Goal: Transaction & Acquisition: Purchase product/service

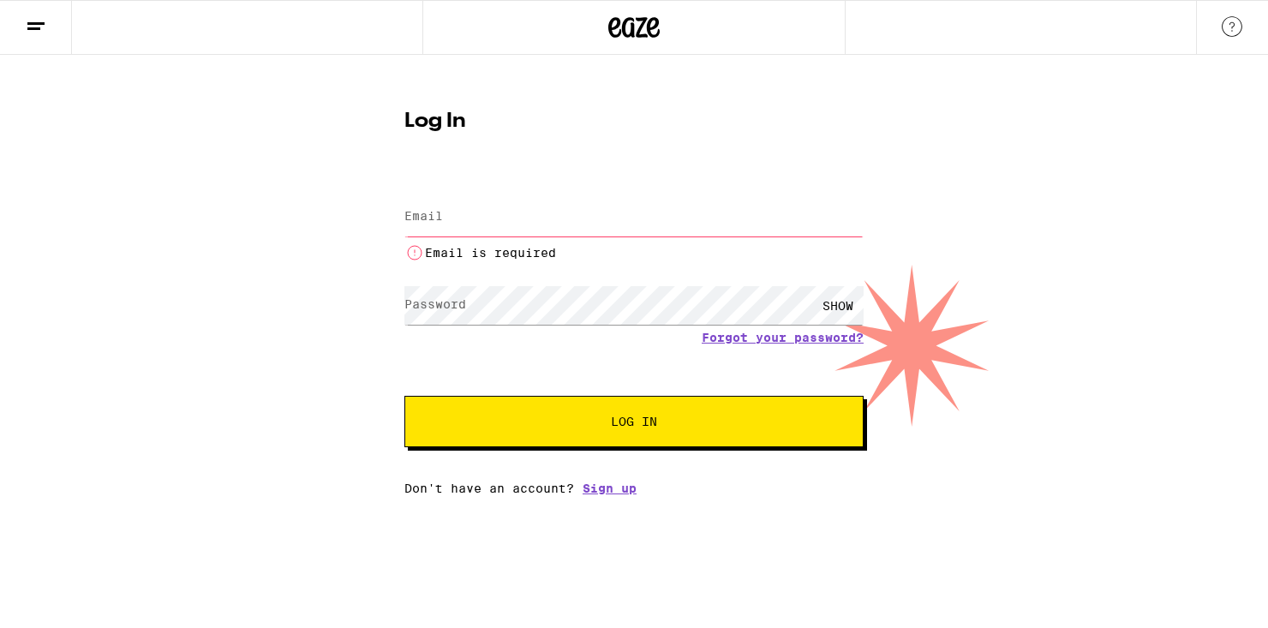
type input "[EMAIL_ADDRESS][DOMAIN_NAME]"
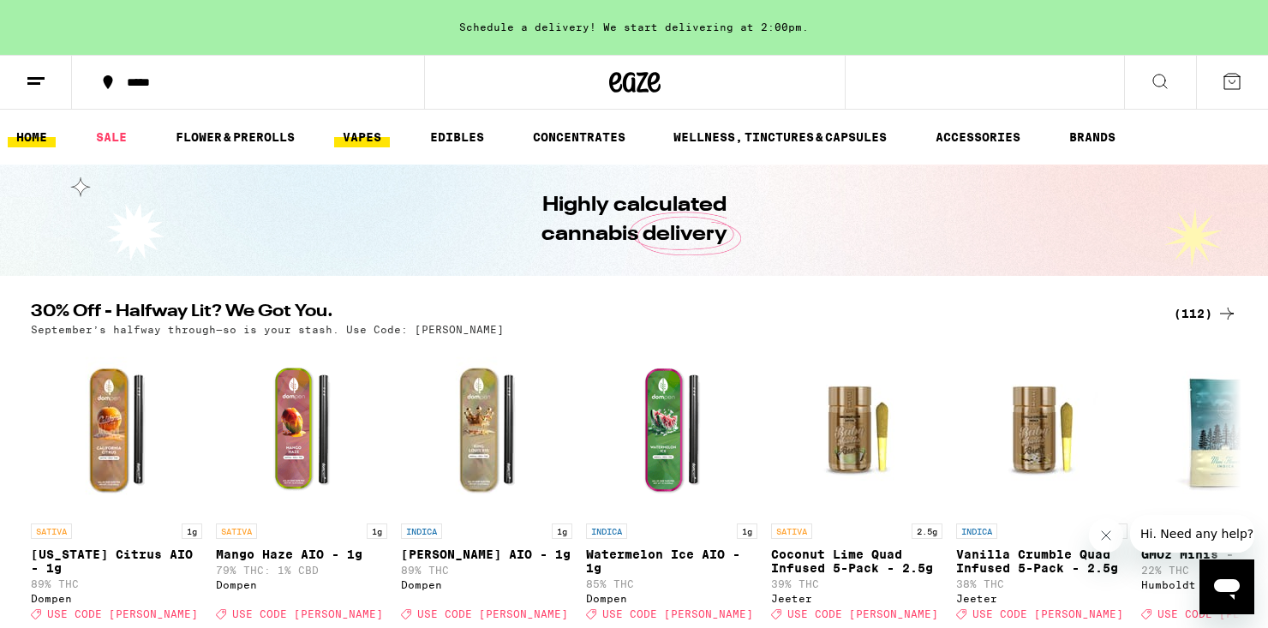
click at [377, 146] on link "VAPES" at bounding box center [362, 137] width 56 height 21
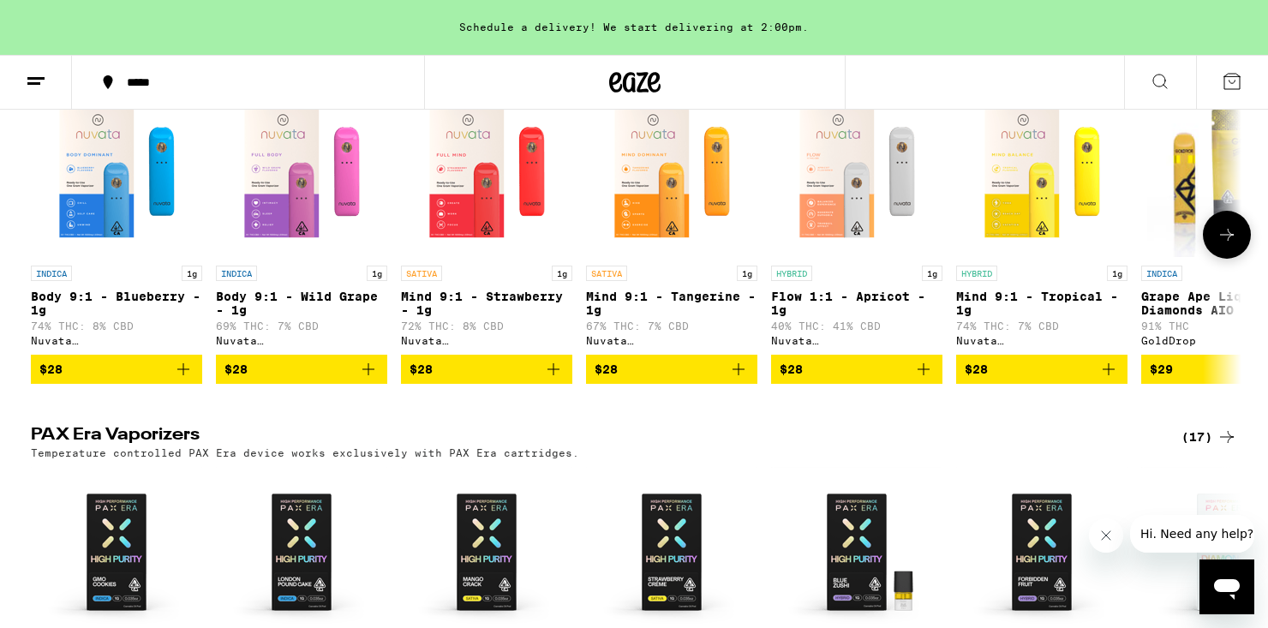
scroll to position [1398, 0]
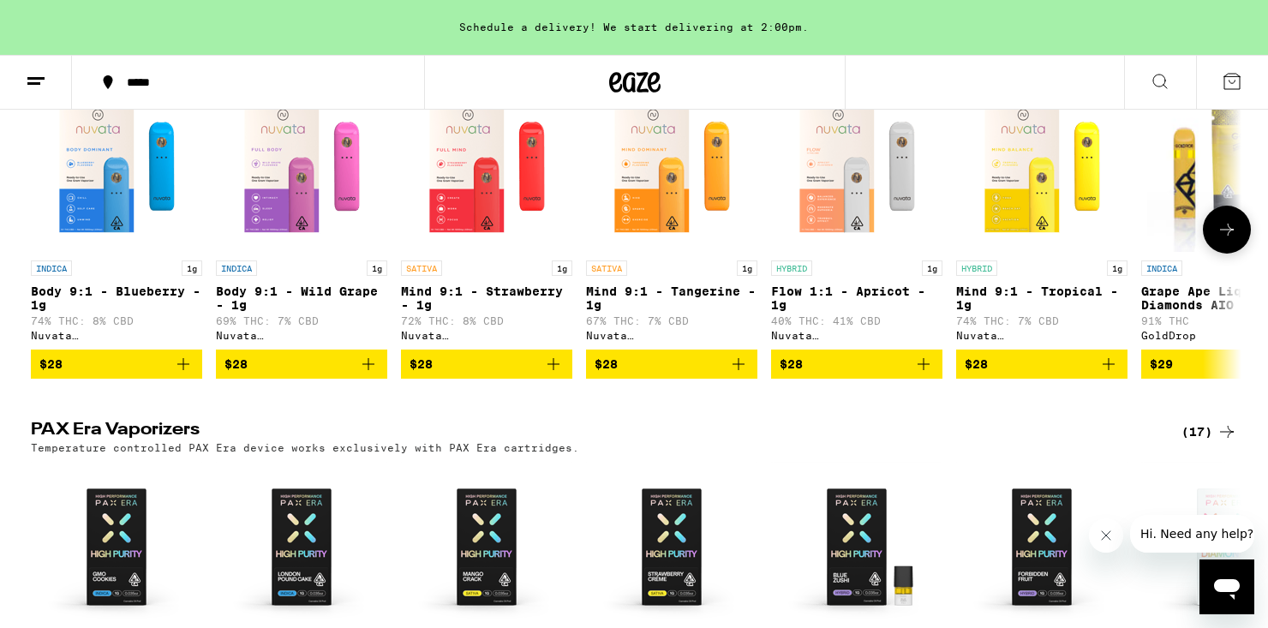
click at [543, 374] on icon "Add to bag" at bounding box center [553, 364] width 21 height 21
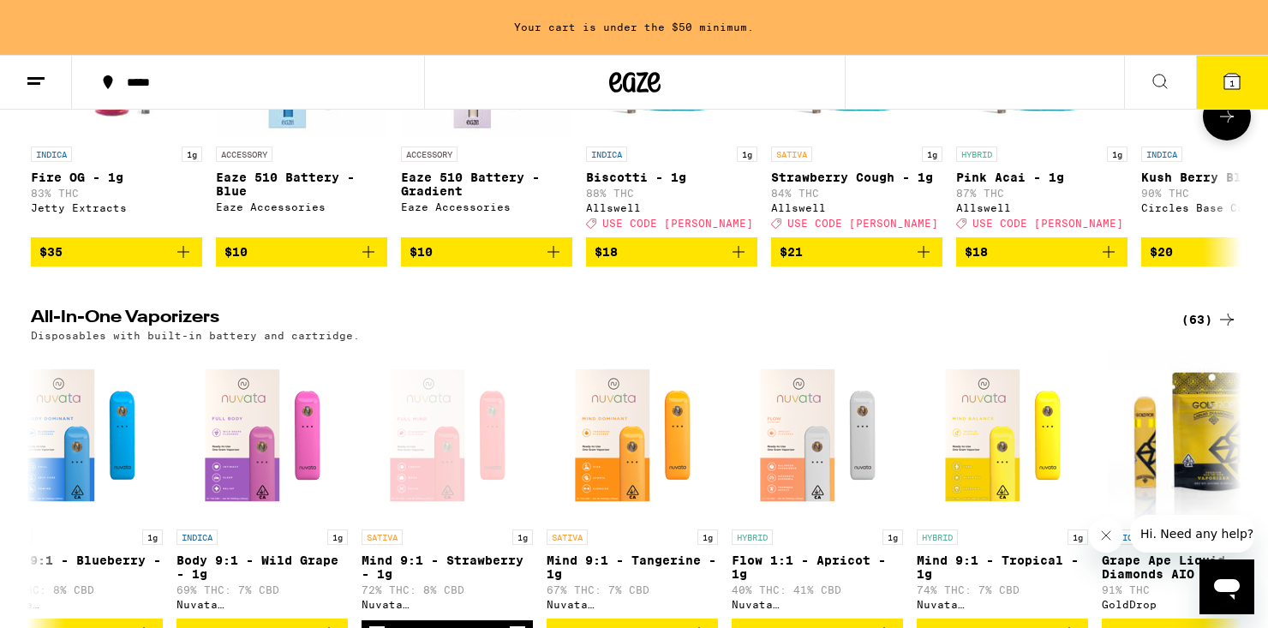
scroll to position [1151, 0]
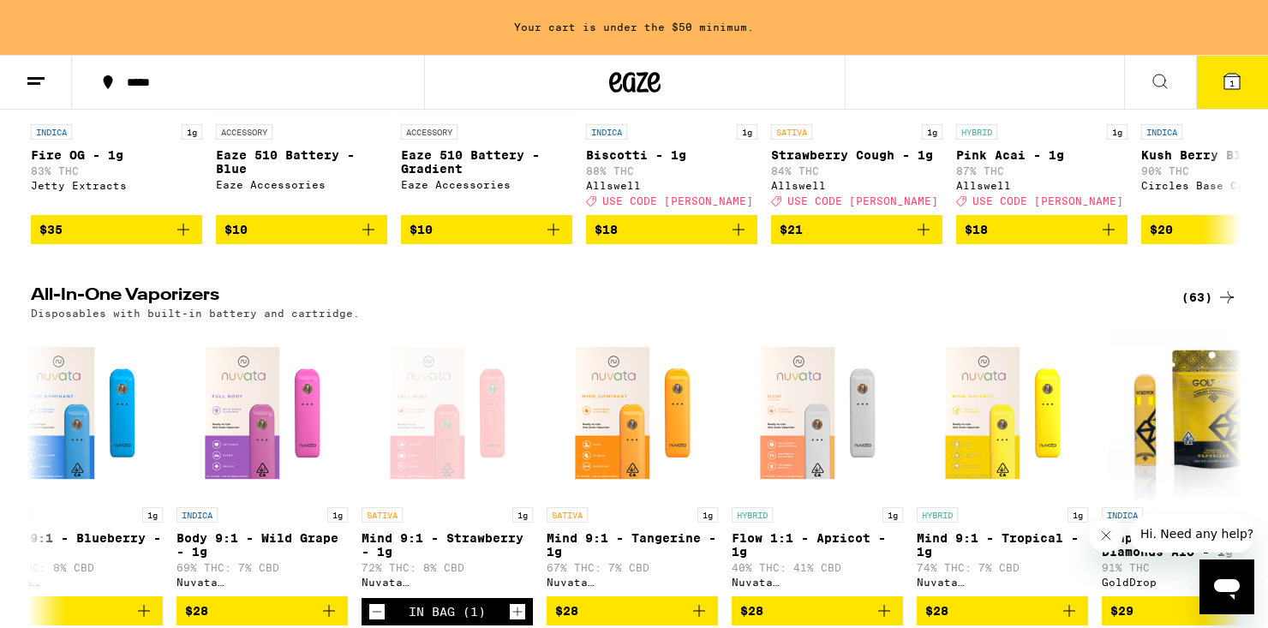
click at [1196, 308] on div "(63)" at bounding box center [1209, 297] width 56 height 21
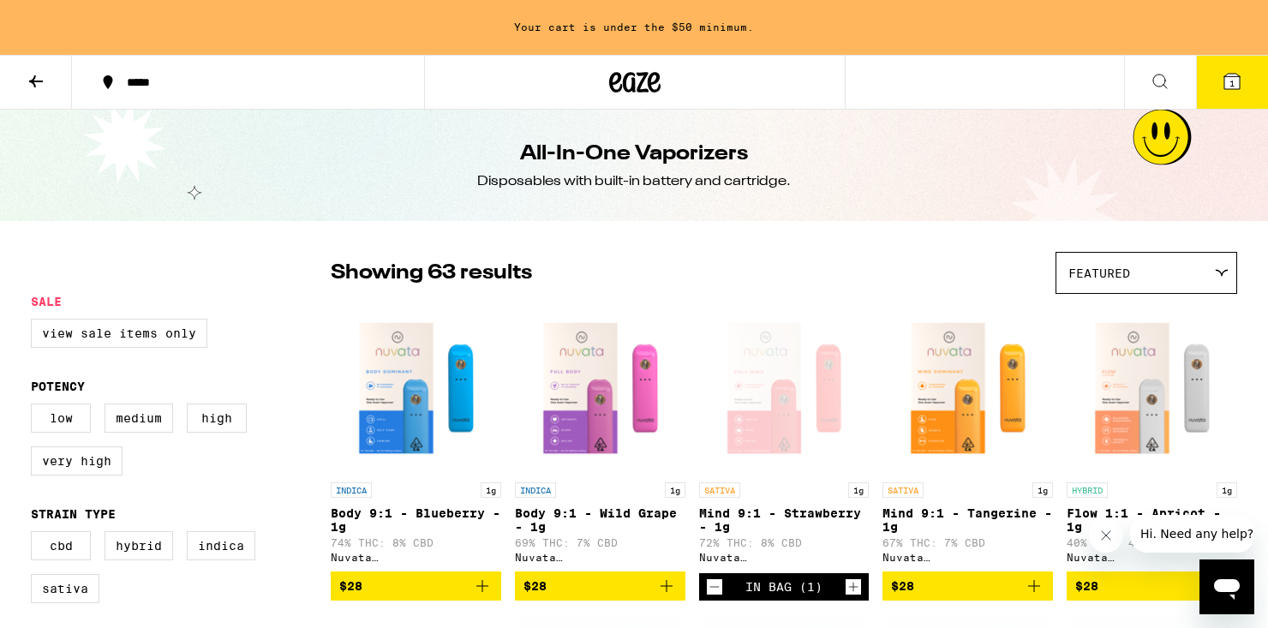
click at [1169, 83] on icon at bounding box center [1160, 81] width 21 height 21
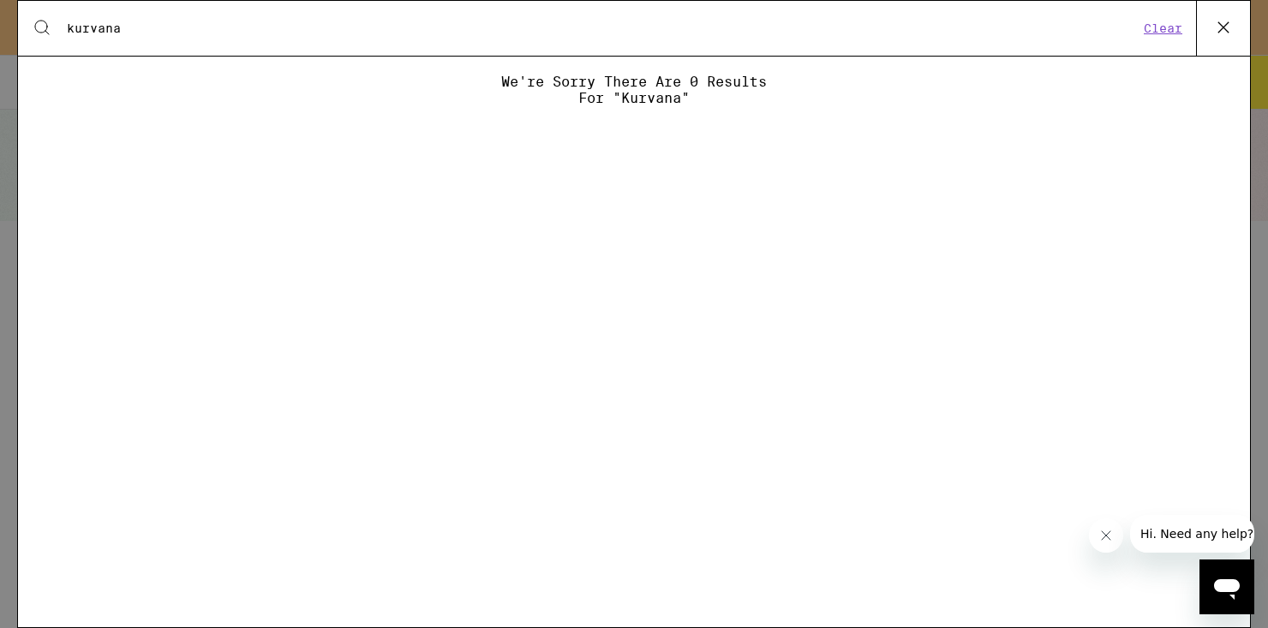
type input "kurvana"
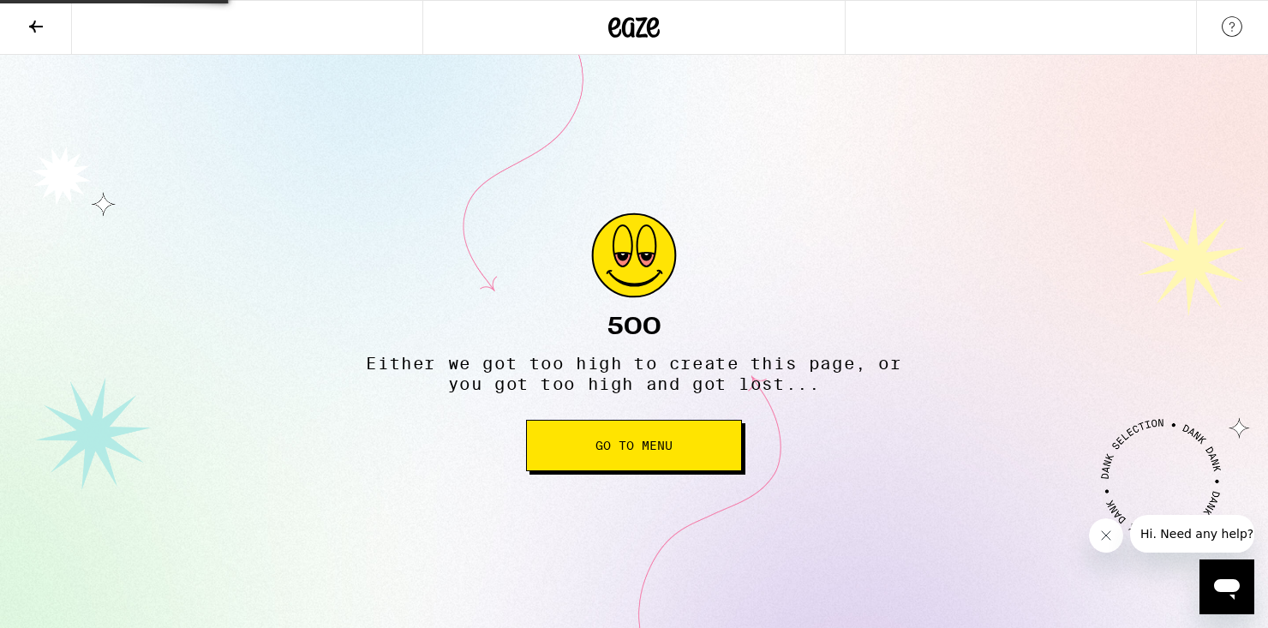
click at [619, 448] on span "Go to Menu" at bounding box center [633, 446] width 77 height 12
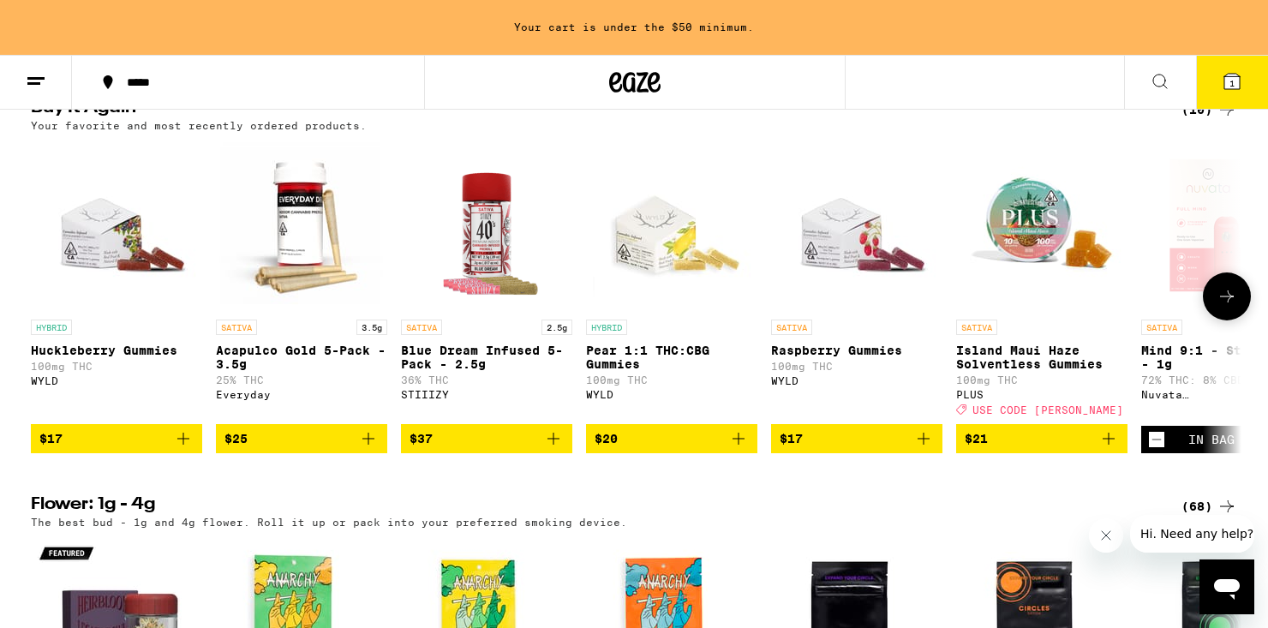
scroll to position [1008, 0]
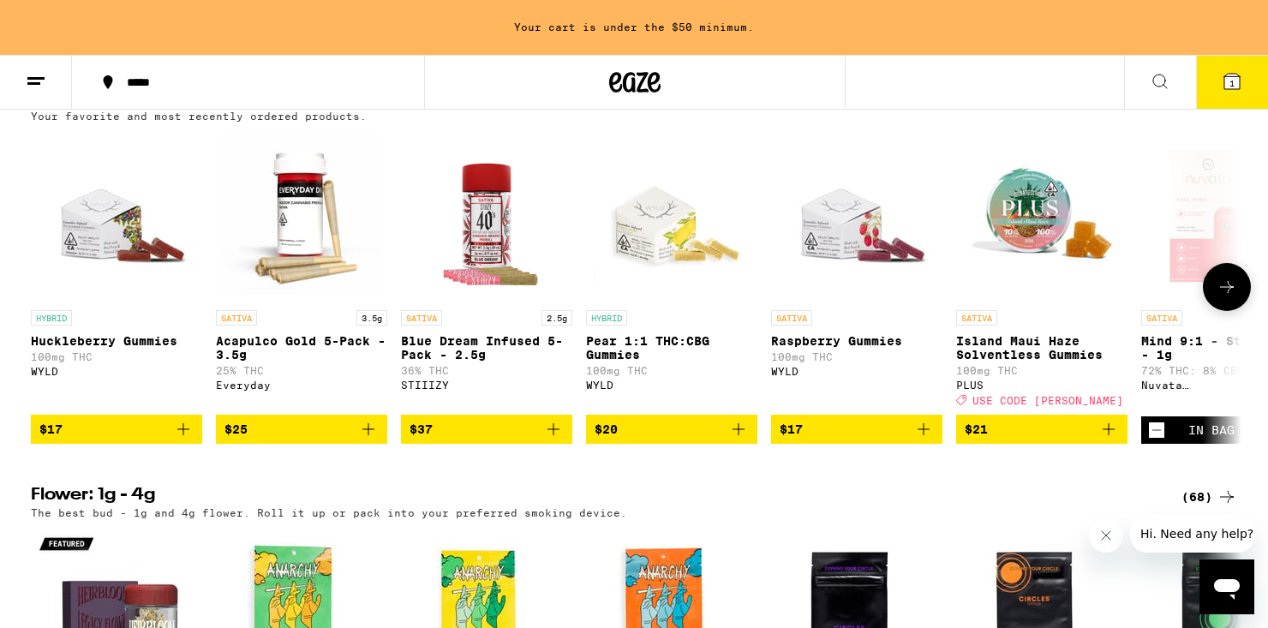
click at [919, 440] on icon "Add to bag" at bounding box center [923, 429] width 21 height 21
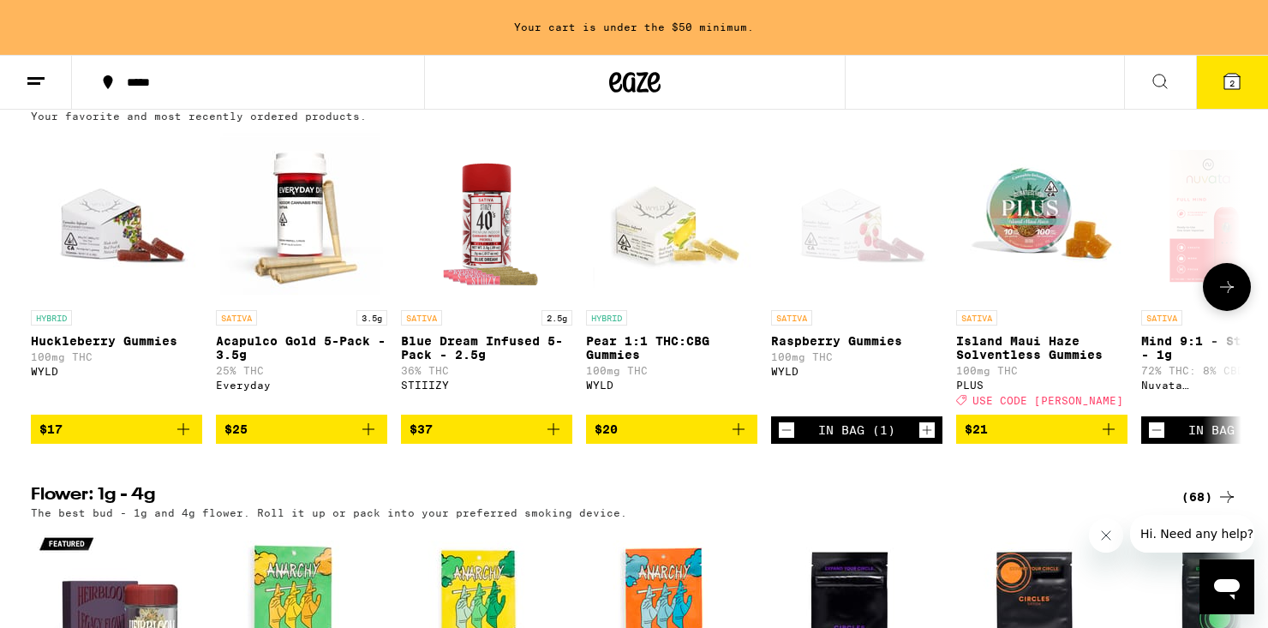
click at [176, 440] on icon "Add to bag" at bounding box center [183, 429] width 21 height 21
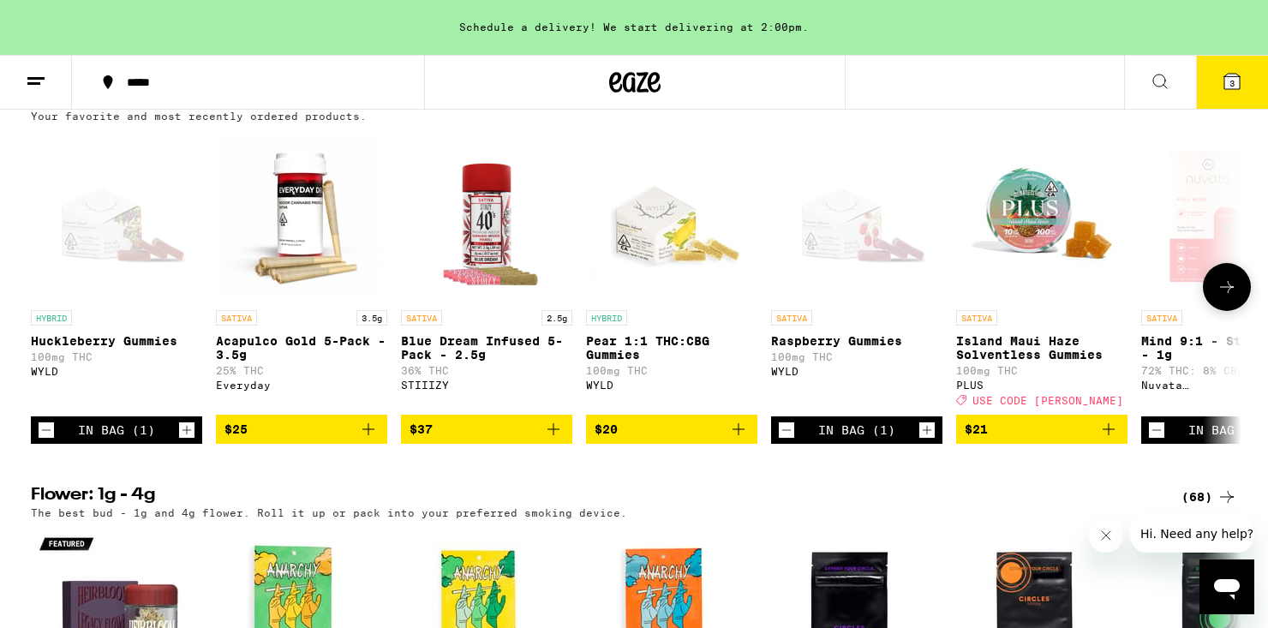
click at [1229, 297] on icon at bounding box center [1227, 287] width 21 height 21
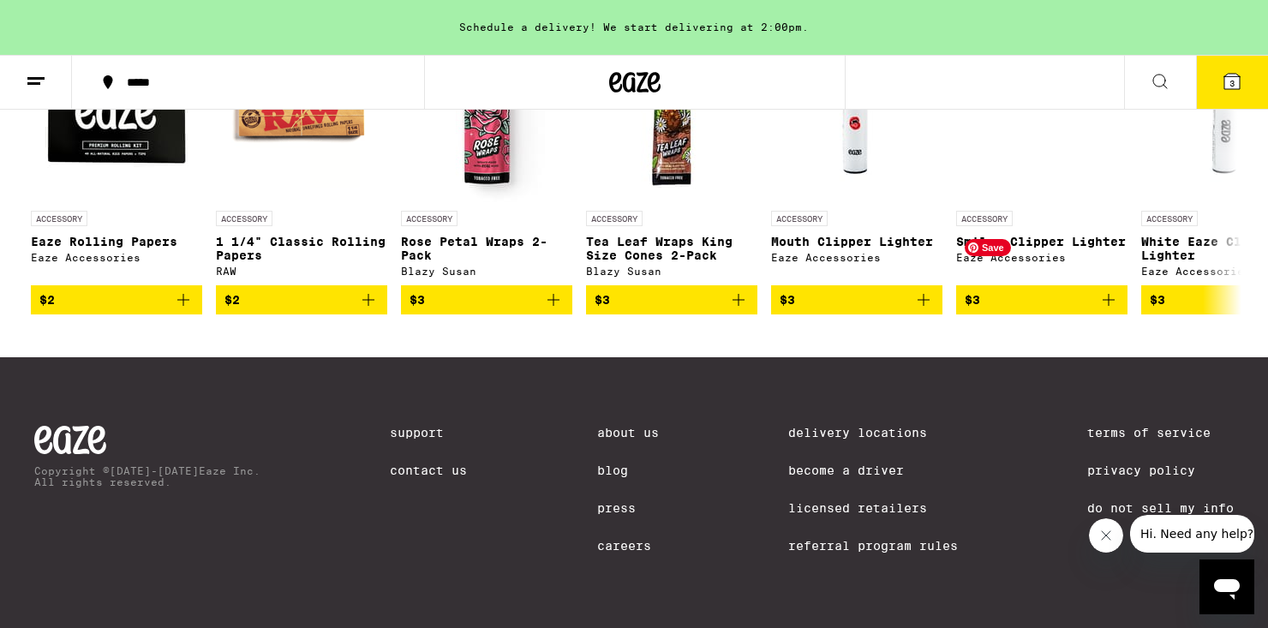
scroll to position [7137, 0]
click at [1236, 83] on icon at bounding box center [1231, 81] width 15 height 15
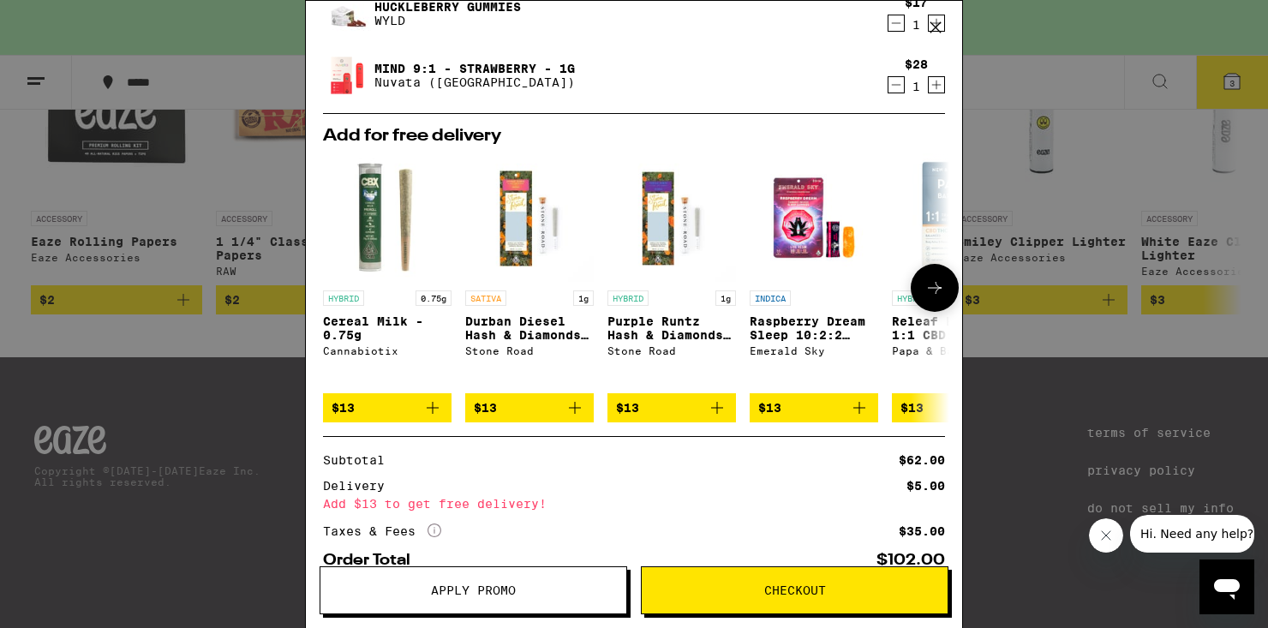
scroll to position [283, 0]
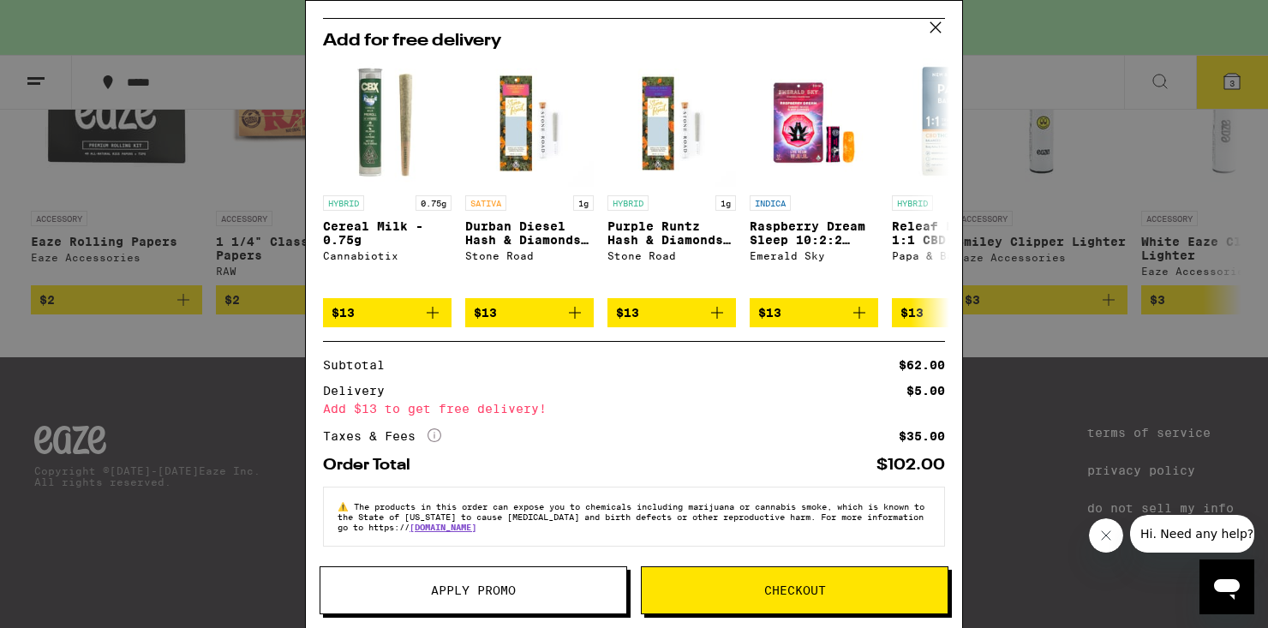
click at [1099, 537] on icon "Close message from company" at bounding box center [1106, 536] width 14 height 14
click at [796, 588] on span "Checkout" at bounding box center [795, 590] width 62 height 12
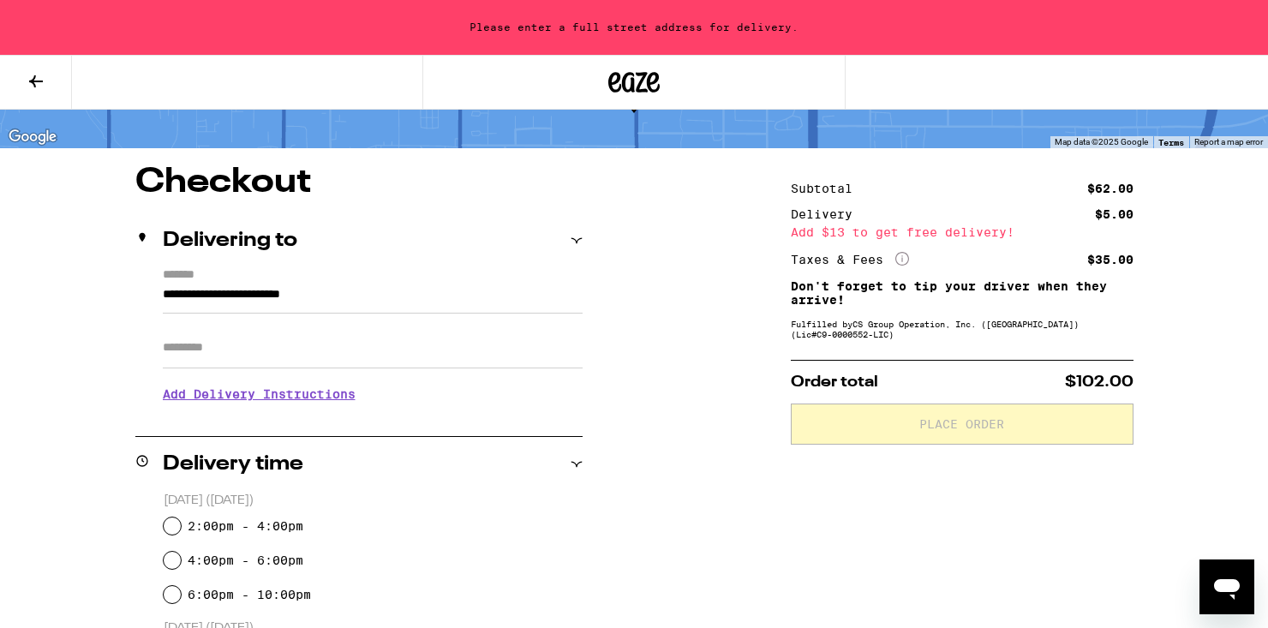
scroll to position [147, 0]
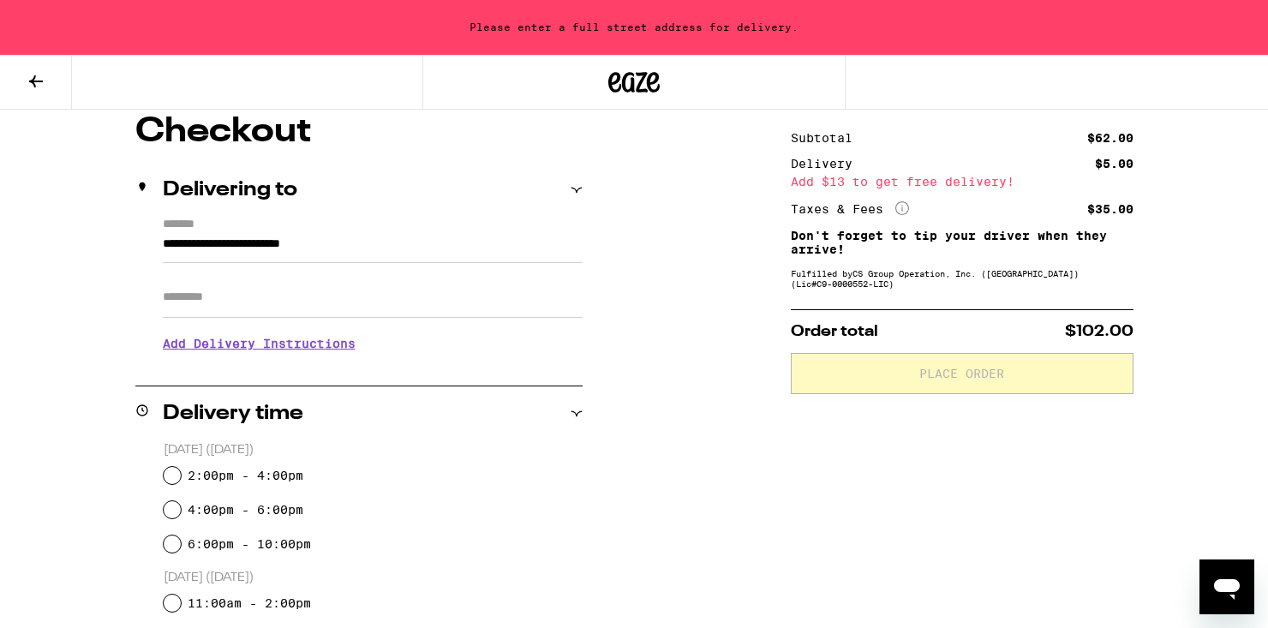
click at [254, 307] on input "Apt/Suite" at bounding box center [373, 297] width 420 height 41
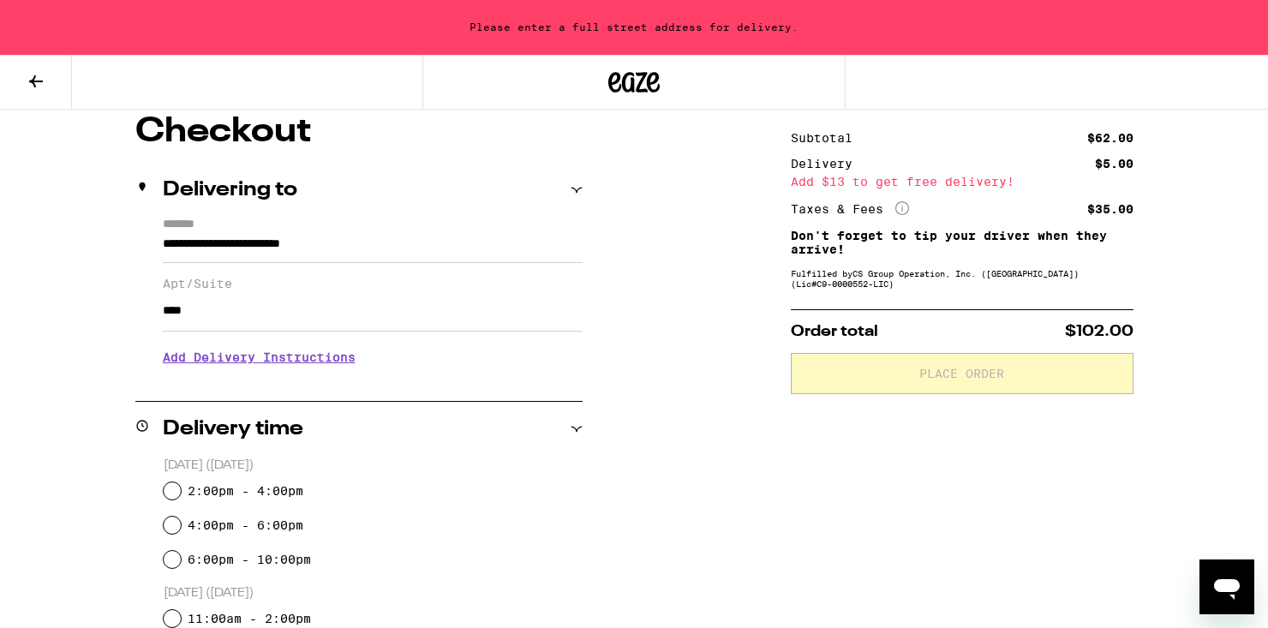
type input "****"
click at [159, 238] on div "**********" at bounding box center [358, 299] width 447 height 162
drag, startPoint x: 160, startPoint y: 240, endPoint x: 394, endPoint y: 259, distance: 234.6
click at [395, 258] on div "**********" at bounding box center [358, 299] width 447 height 162
click at [578, 175] on div "Delivering to" at bounding box center [358, 190] width 447 height 55
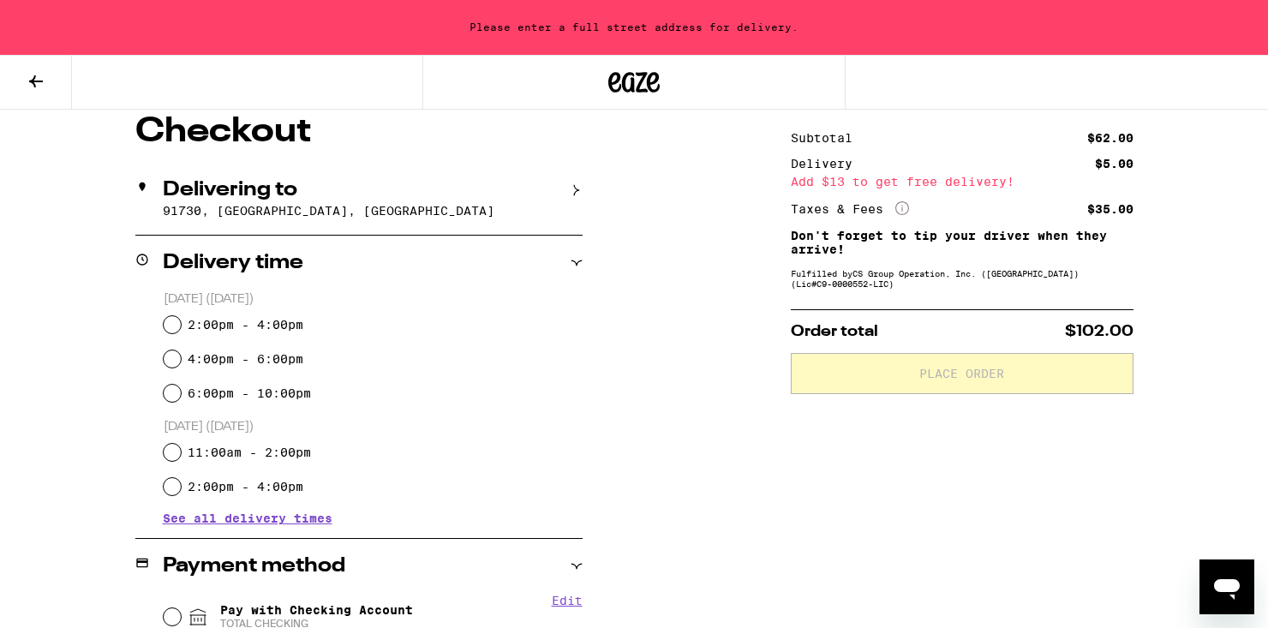
click at [495, 200] on div "Delivering to" at bounding box center [358, 190] width 447 height 21
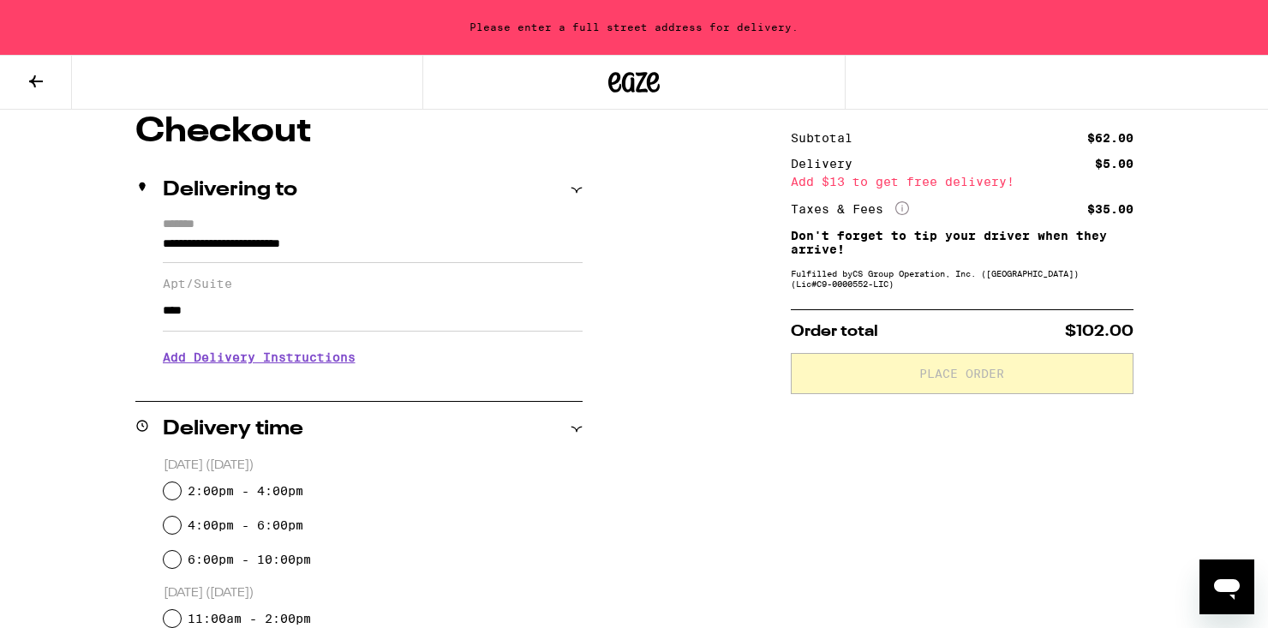
click at [495, 200] on div "Delivering to" at bounding box center [358, 190] width 447 height 21
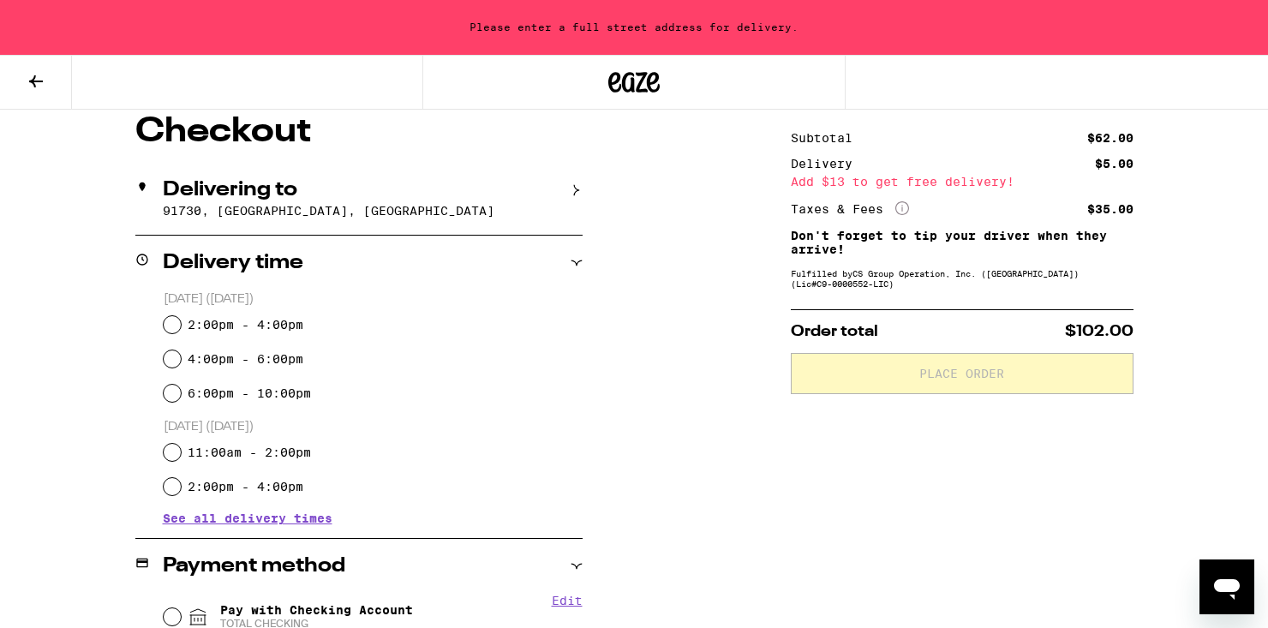
click at [409, 207] on p "91730, Rancho Cucamonga, CA" at bounding box center [373, 211] width 420 height 14
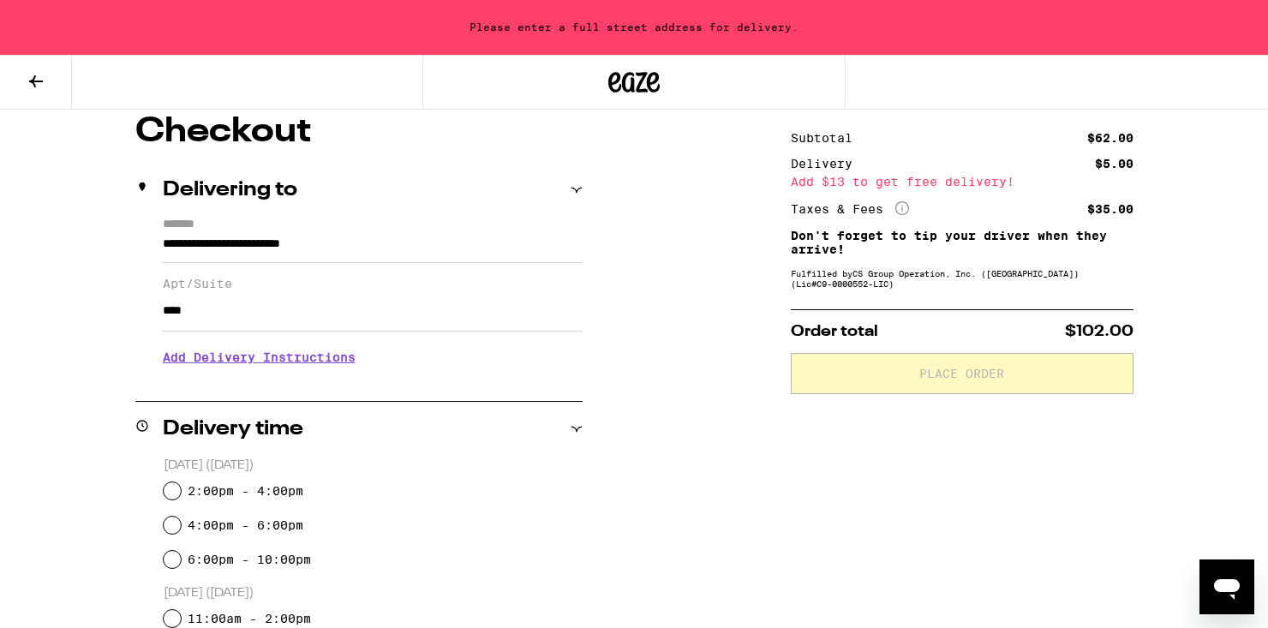
click at [354, 246] on input "**********" at bounding box center [373, 248] width 420 height 29
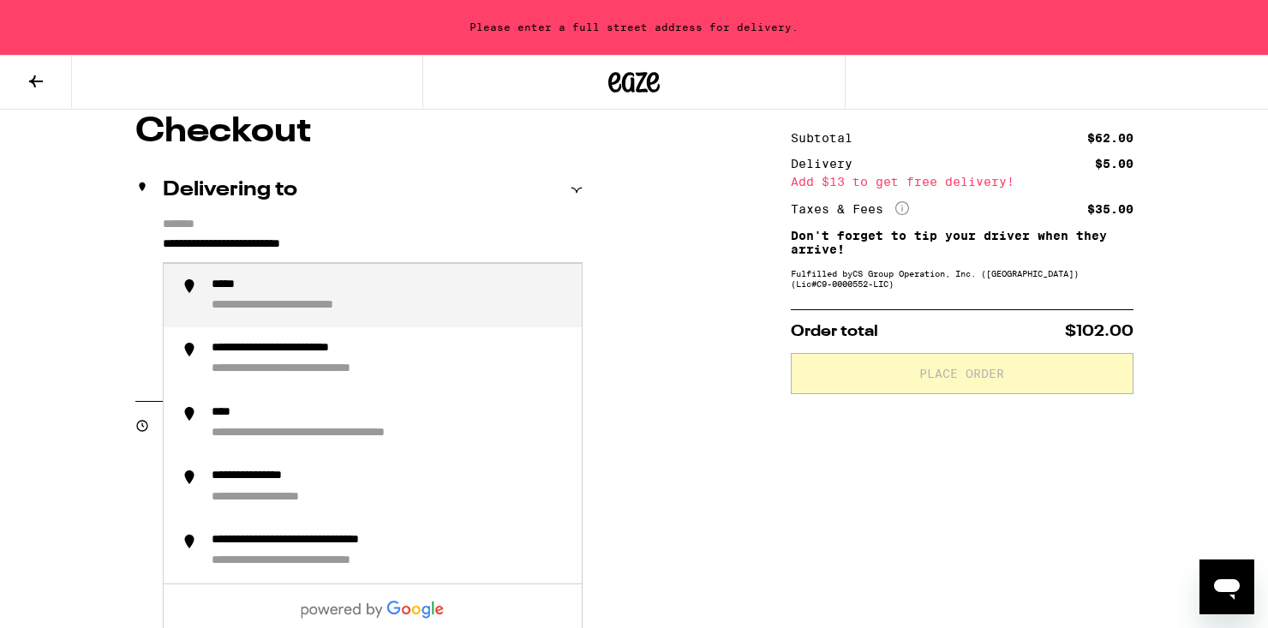
click at [373, 246] on input "**********" at bounding box center [373, 248] width 420 height 29
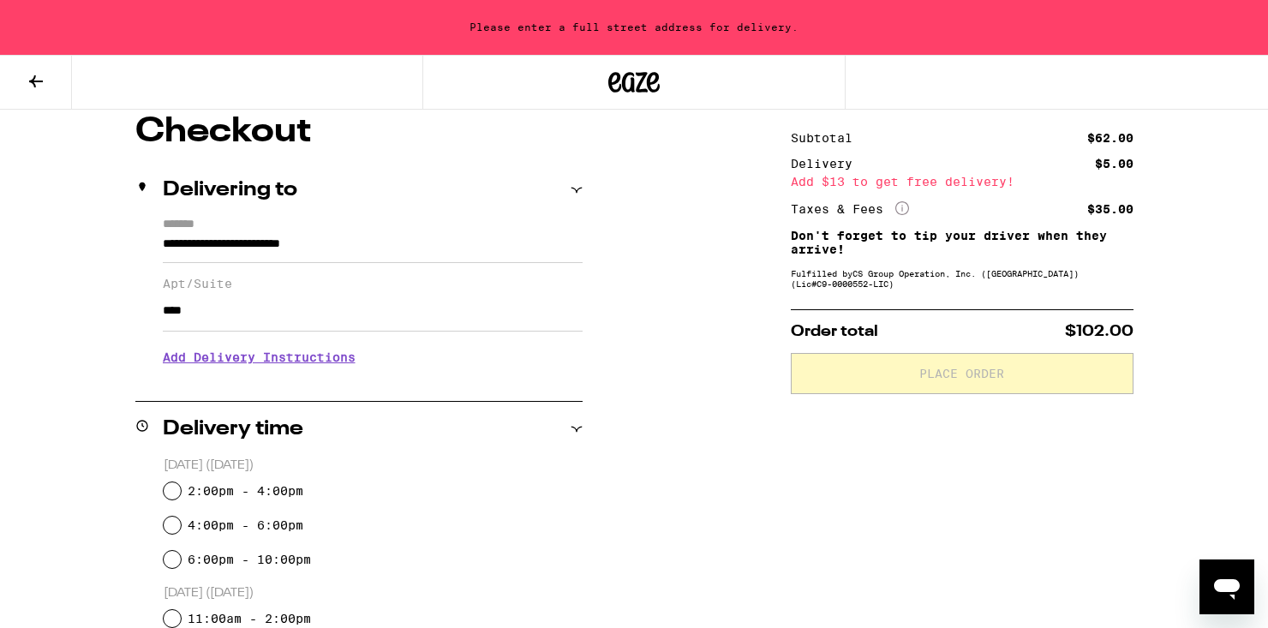
drag, startPoint x: 157, startPoint y: 242, endPoint x: 374, endPoint y: 242, distance: 217.6
click at [372, 242] on div "**********" at bounding box center [358, 299] width 447 height 162
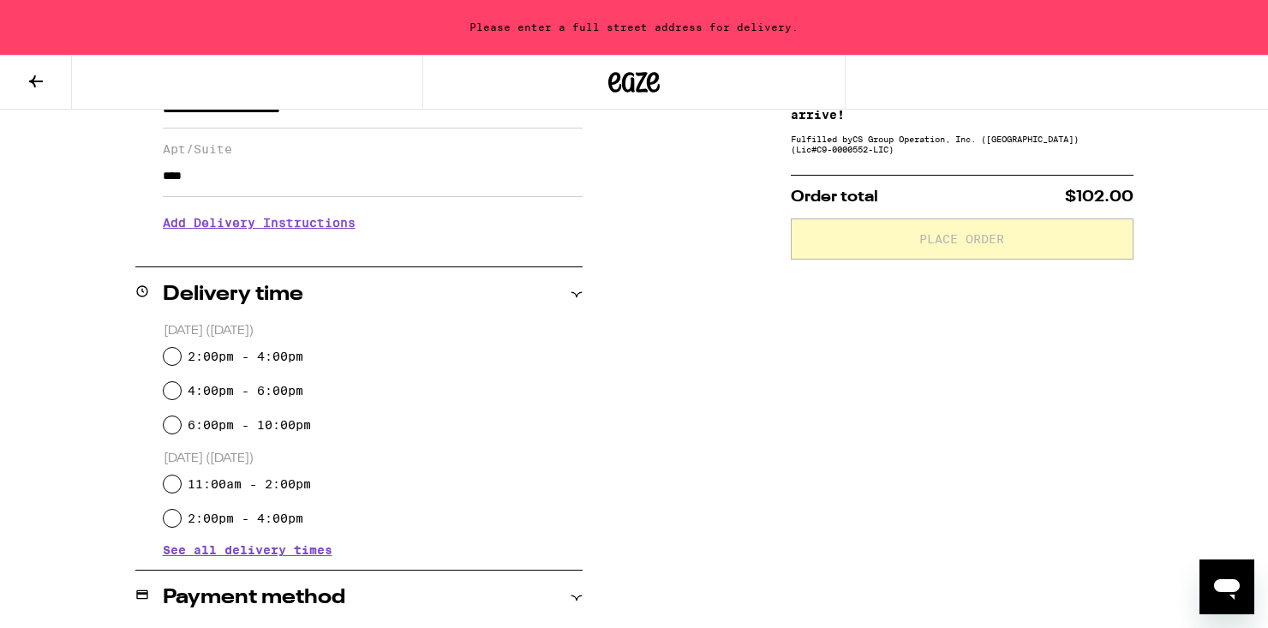
scroll to position [281, 0]
click at [166, 360] on input "2:00pm - 4:00pm" at bounding box center [172, 357] width 17 height 17
radio input "true"
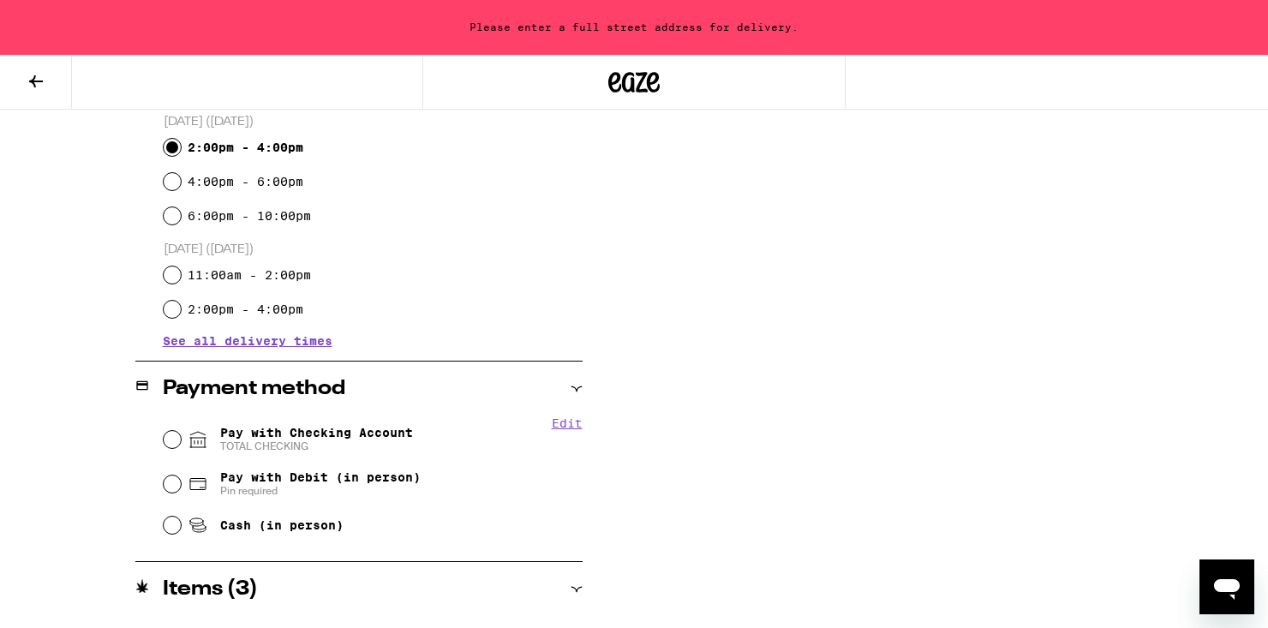
scroll to position [505, 0]
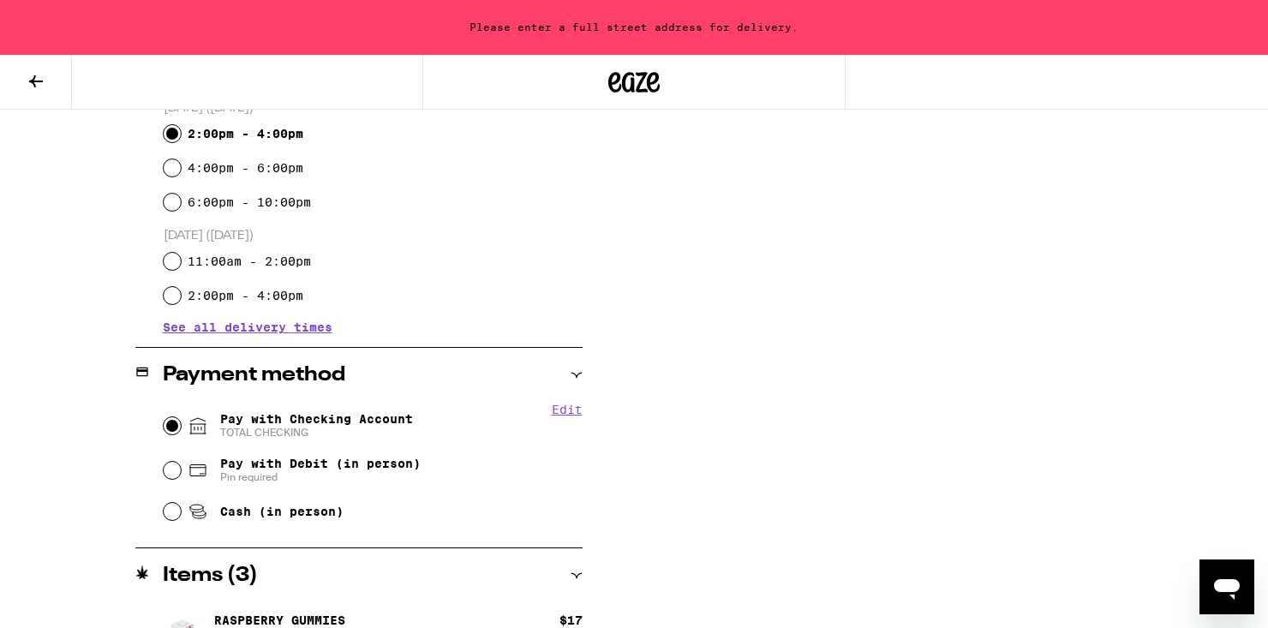
click at [176, 428] on input "Pay with Checking Account TOTAL CHECKING" at bounding box center [172, 425] width 17 height 17
radio input "true"
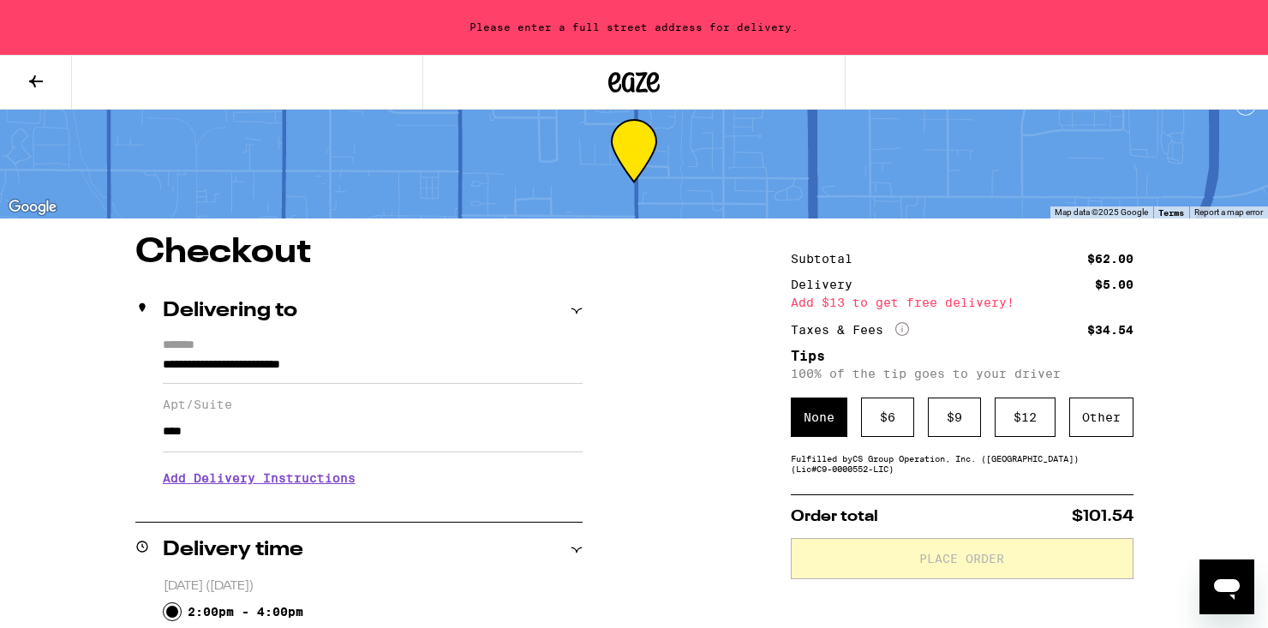
scroll to position [35, 0]
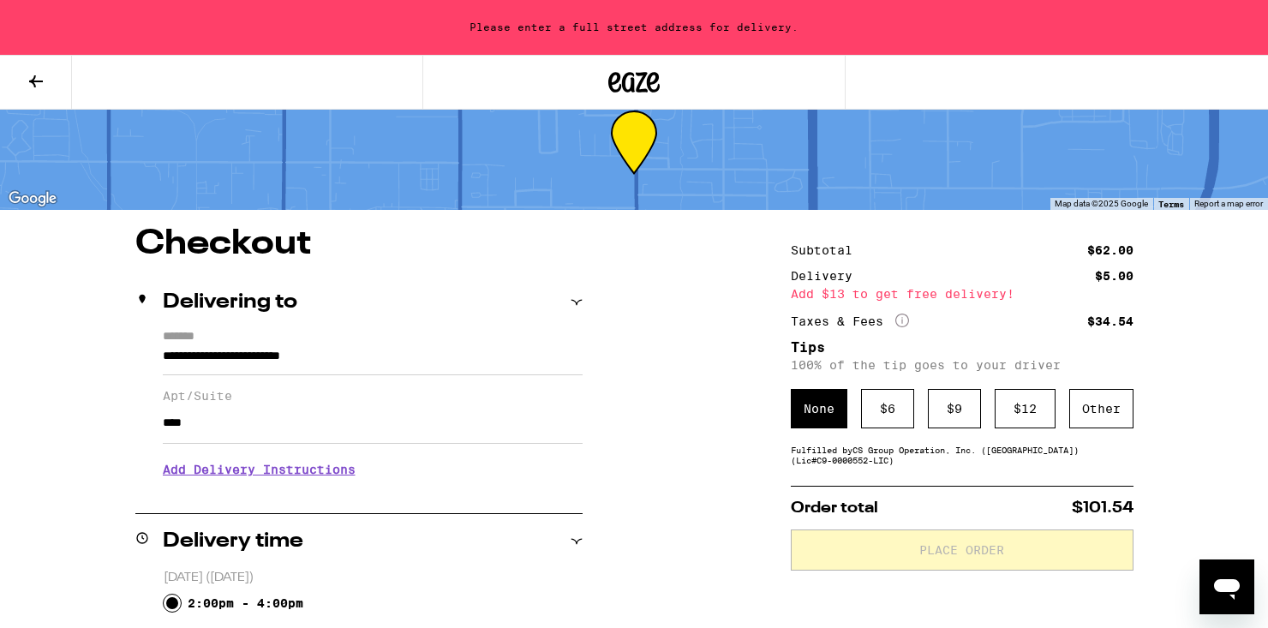
click at [804, 410] on div "None" at bounding box center [819, 408] width 57 height 39
click at [889, 410] on div "$ 6" at bounding box center [887, 408] width 53 height 39
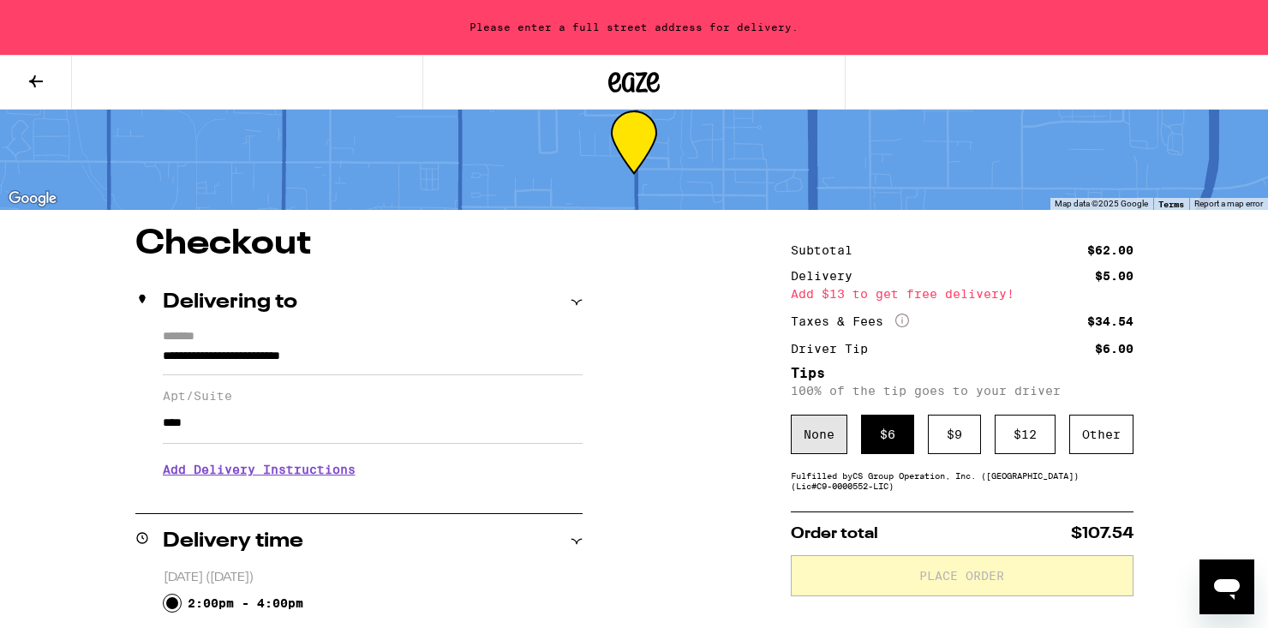
click at [812, 428] on div "None" at bounding box center [819, 434] width 57 height 39
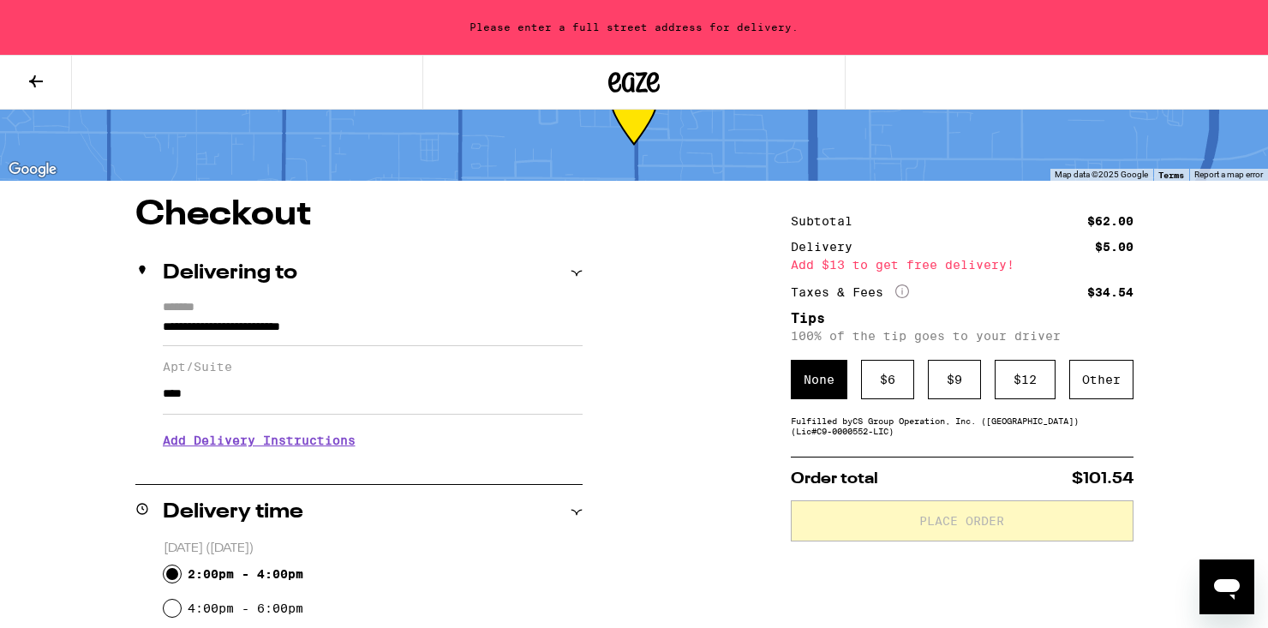
scroll to position [70, 0]
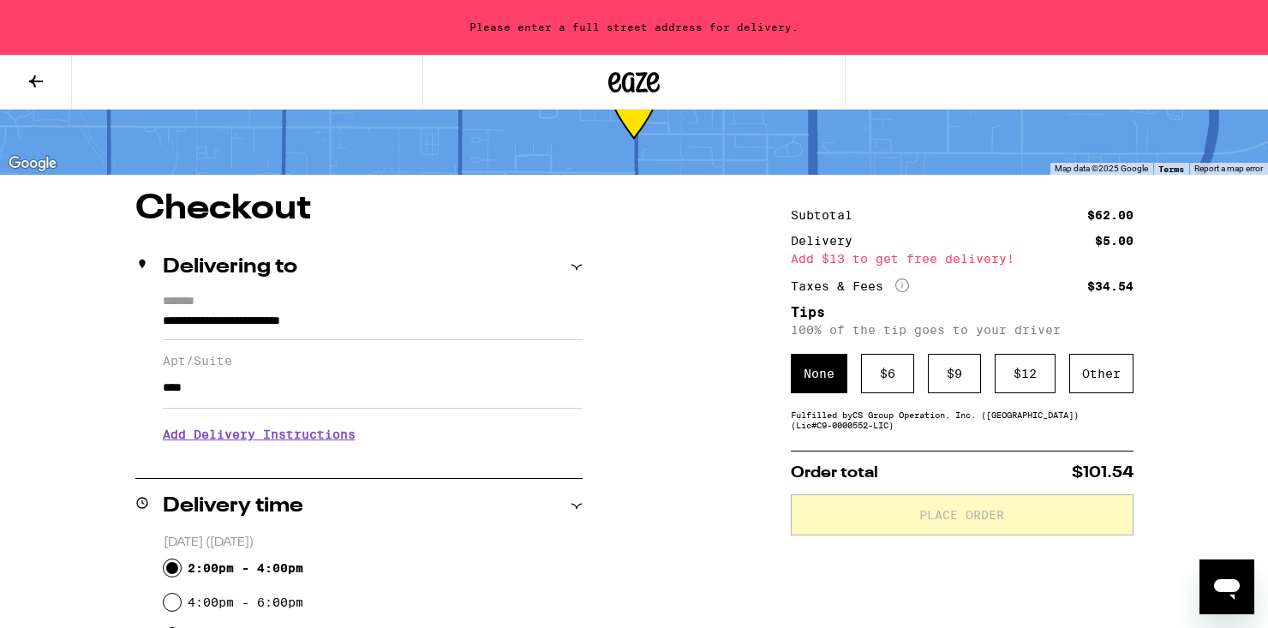
click at [995, 264] on div "Add $13 to get free delivery!" at bounding box center [962, 259] width 343 height 12
click at [1005, 259] on div "Add $13 to get free delivery!" at bounding box center [962, 259] width 343 height 12
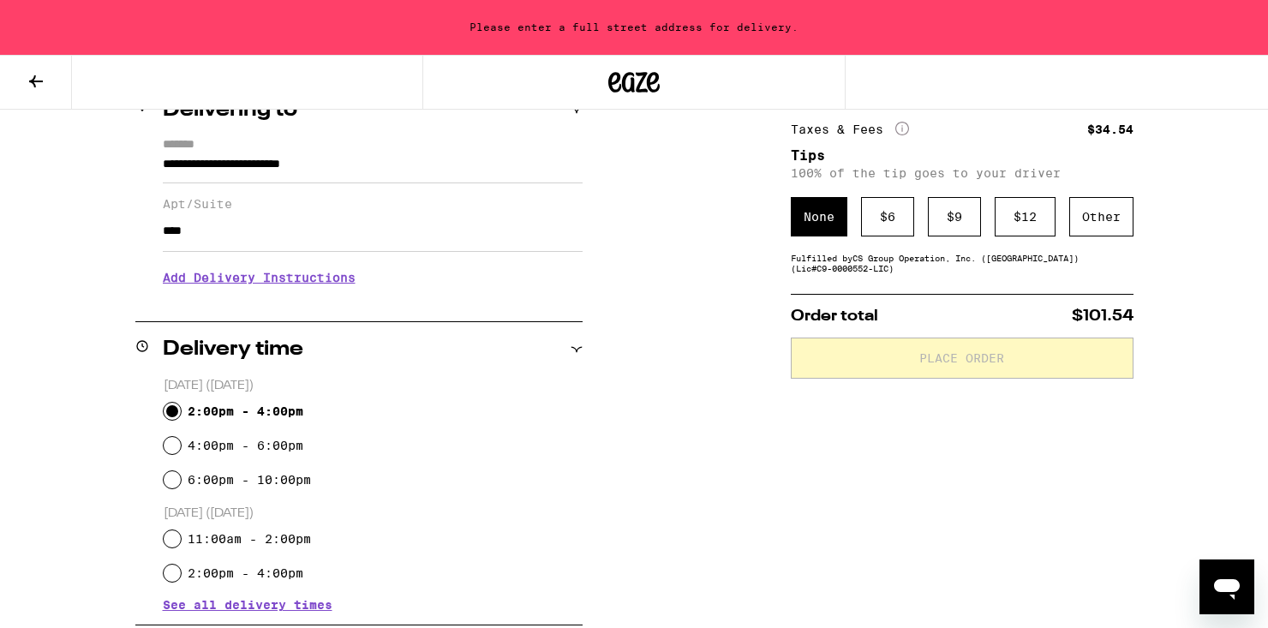
scroll to position [233, 0]
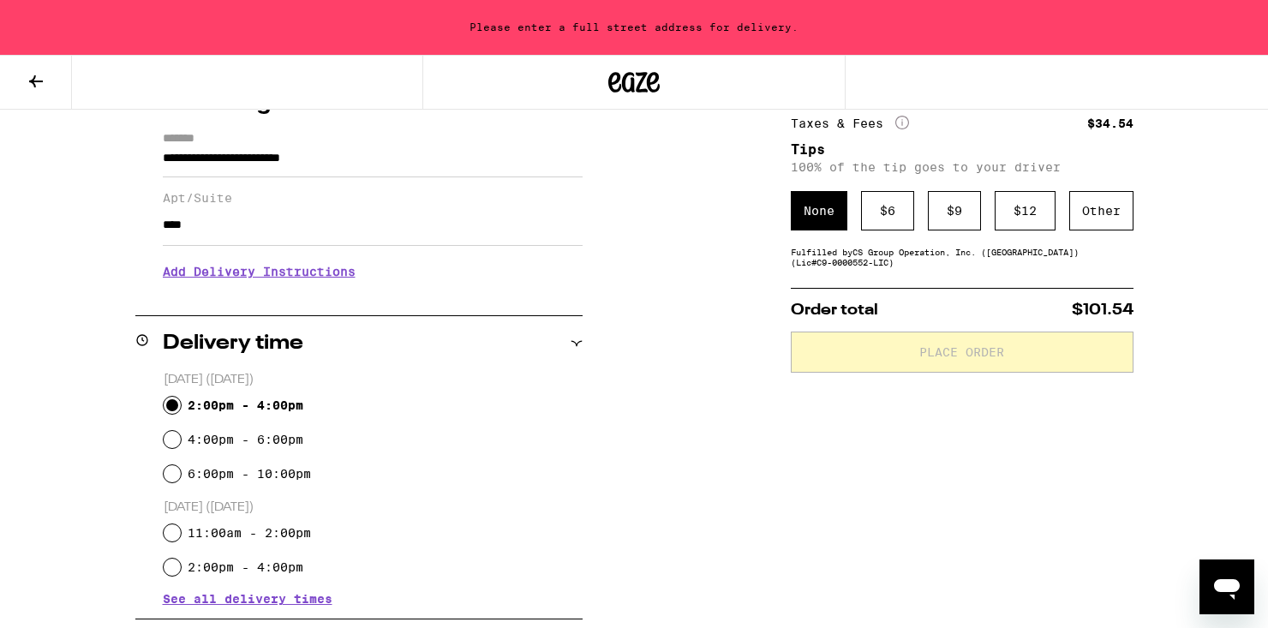
click at [575, 338] on icon at bounding box center [577, 344] width 12 height 12
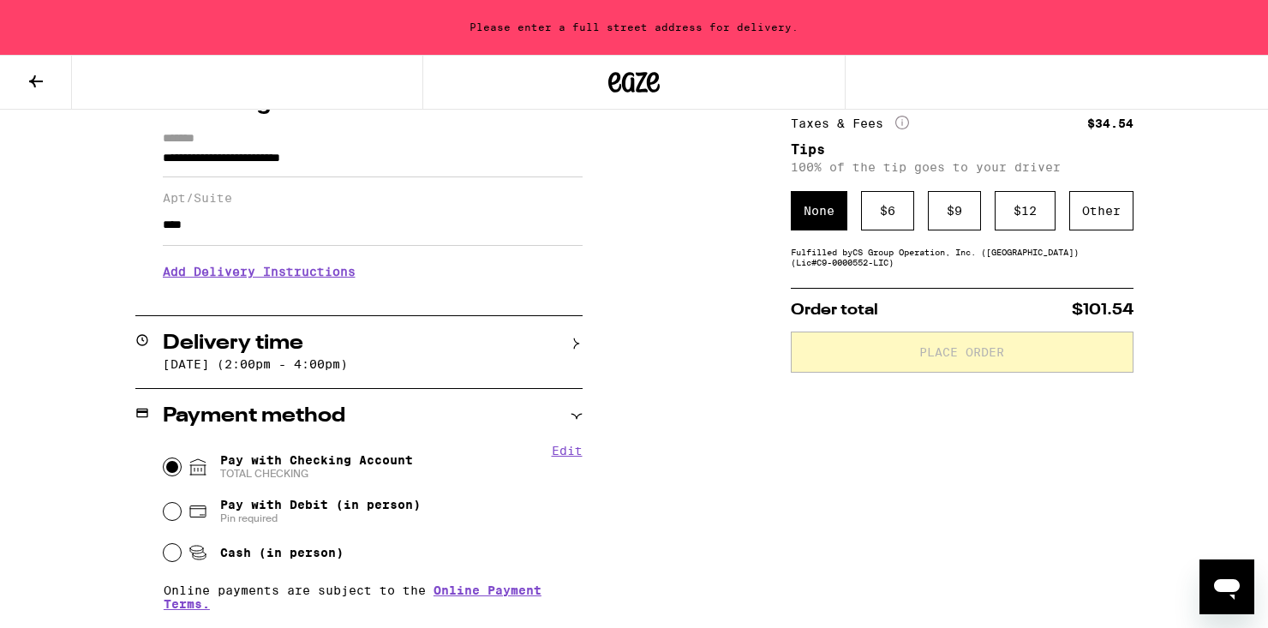
click at [575, 338] on icon at bounding box center [577, 344] width 12 height 12
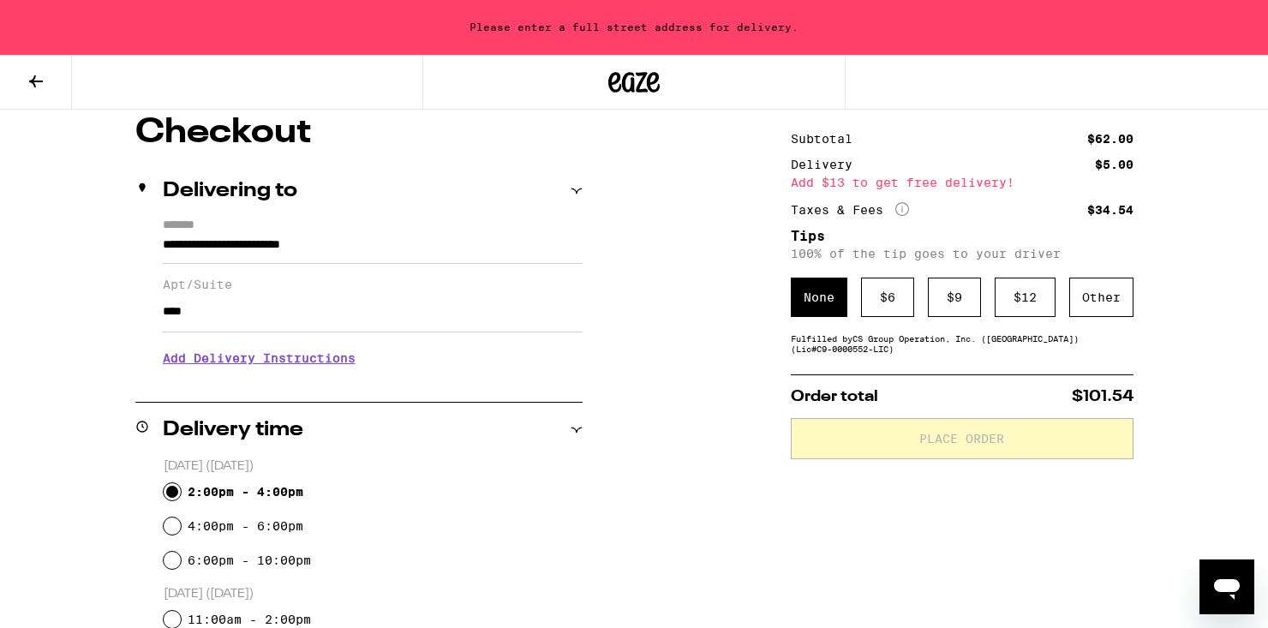
scroll to position [146, 0]
click at [277, 215] on div "Delivering to" at bounding box center [358, 191] width 447 height 55
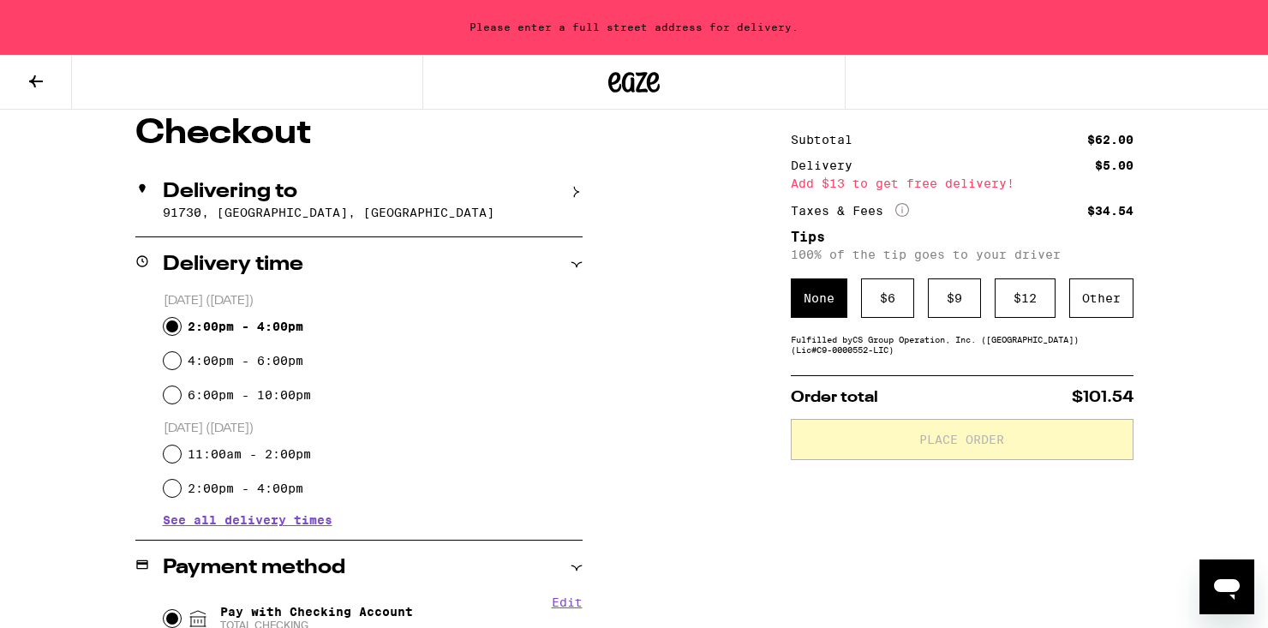
click at [269, 219] on p "91730, Rancho Cucamonga, CA" at bounding box center [373, 213] width 420 height 14
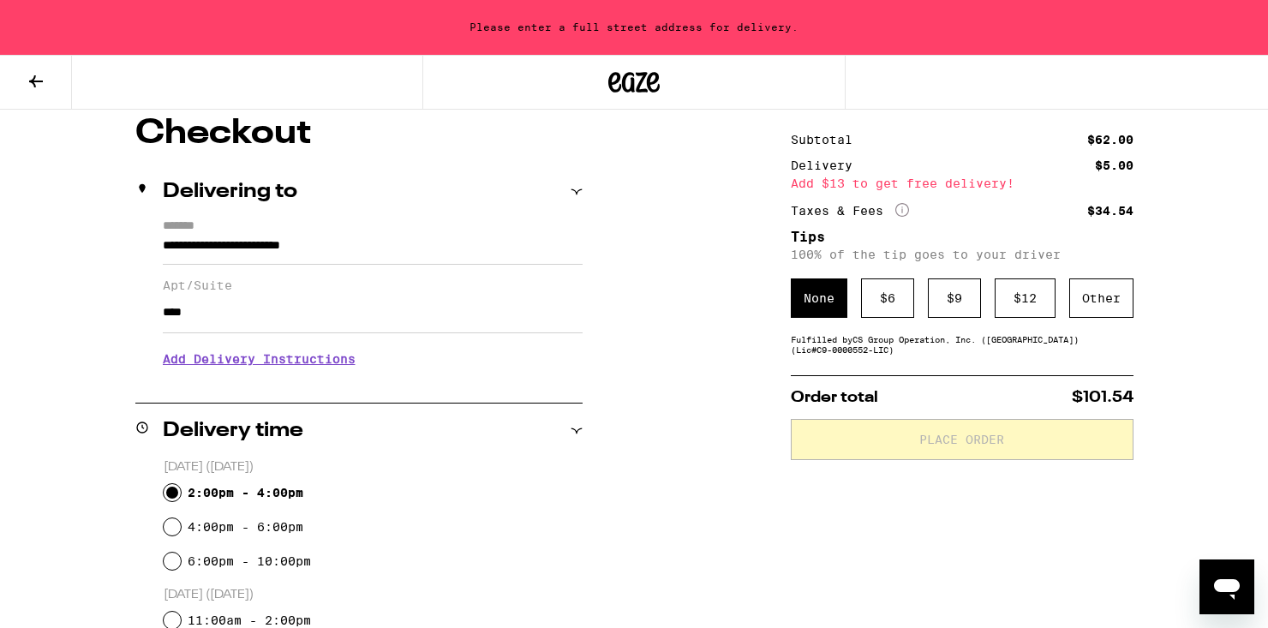
click at [269, 219] on label "*******" at bounding box center [373, 227] width 420 height 16
click at [269, 236] on input "**********" at bounding box center [373, 250] width 420 height 29
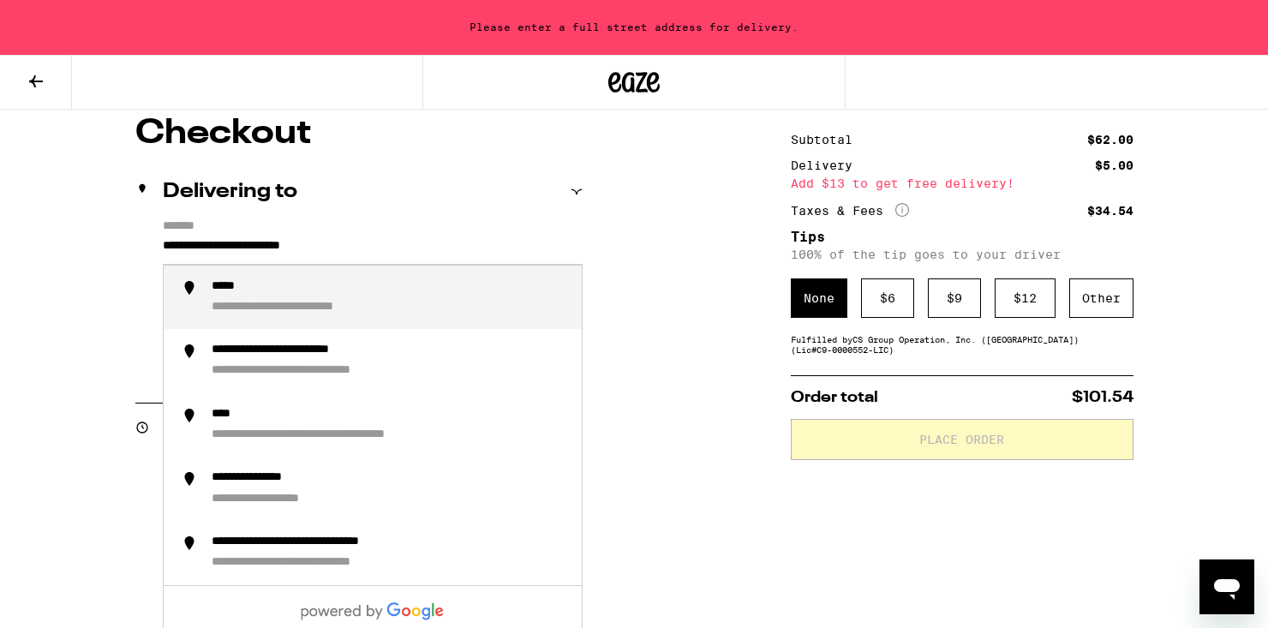
click at [377, 248] on input "**********" at bounding box center [373, 250] width 420 height 29
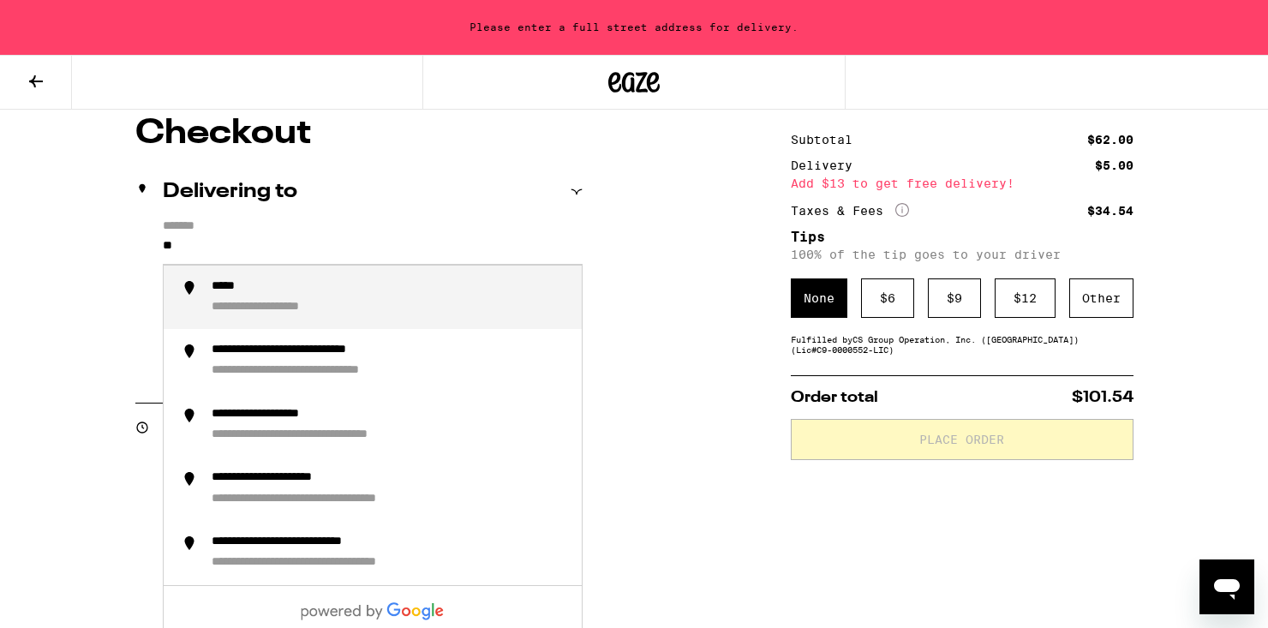
type input "*"
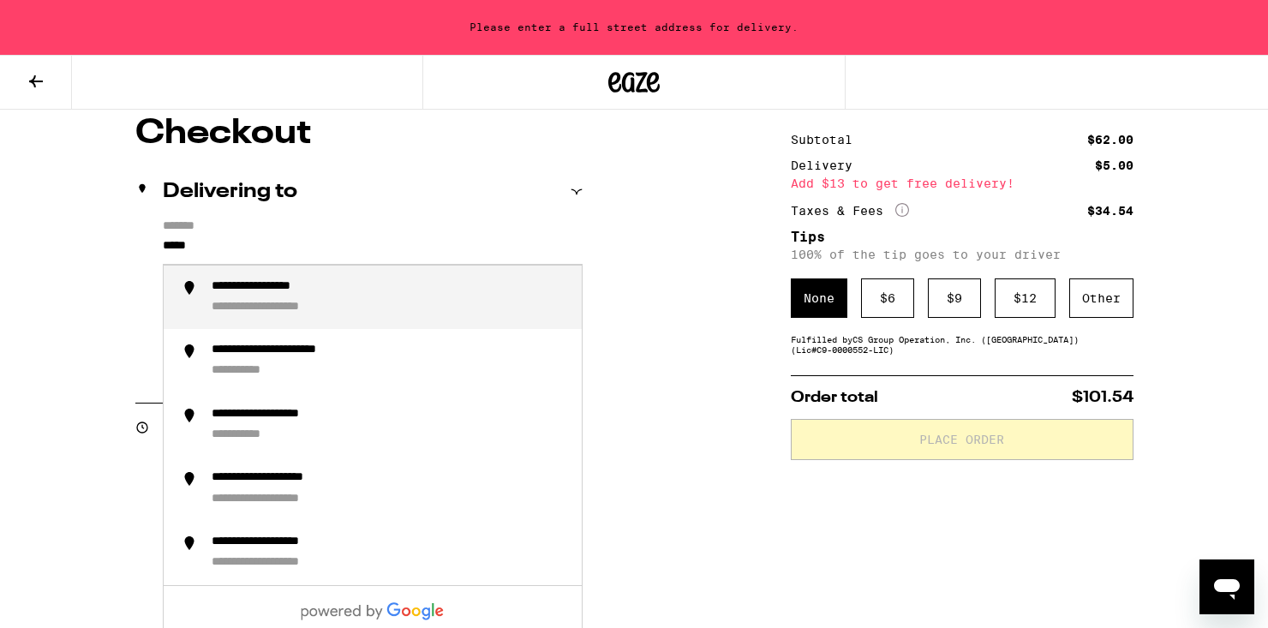
click at [368, 297] on div "**********" at bounding box center [390, 297] width 356 height 37
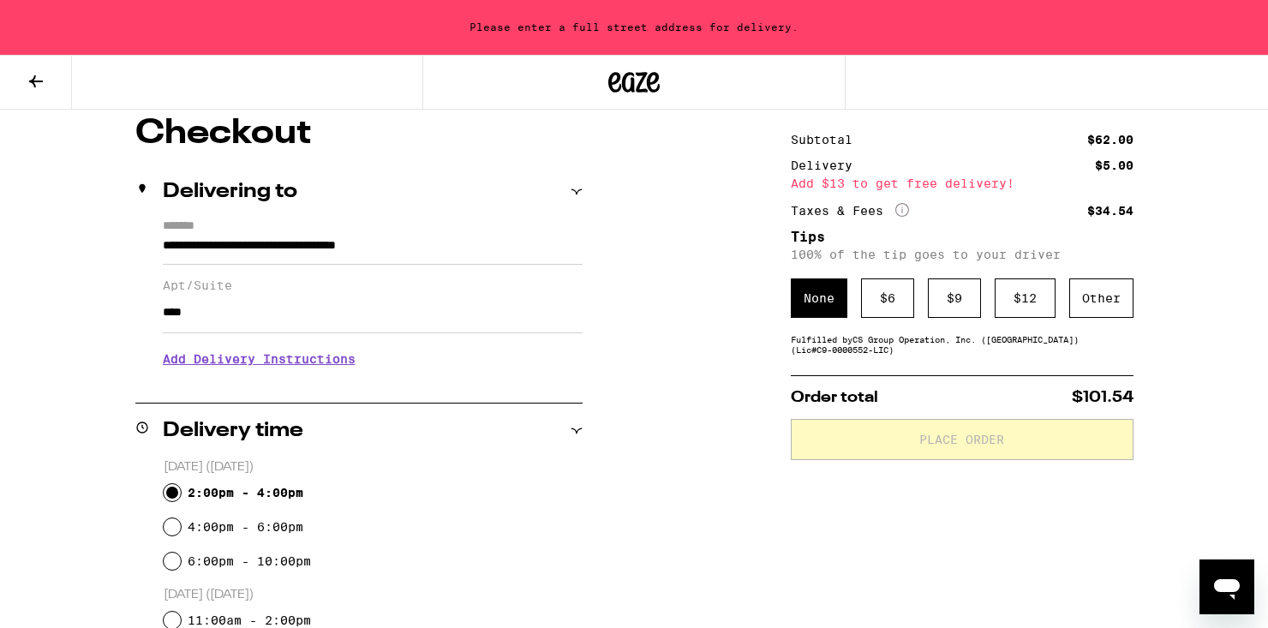
type input "**********"
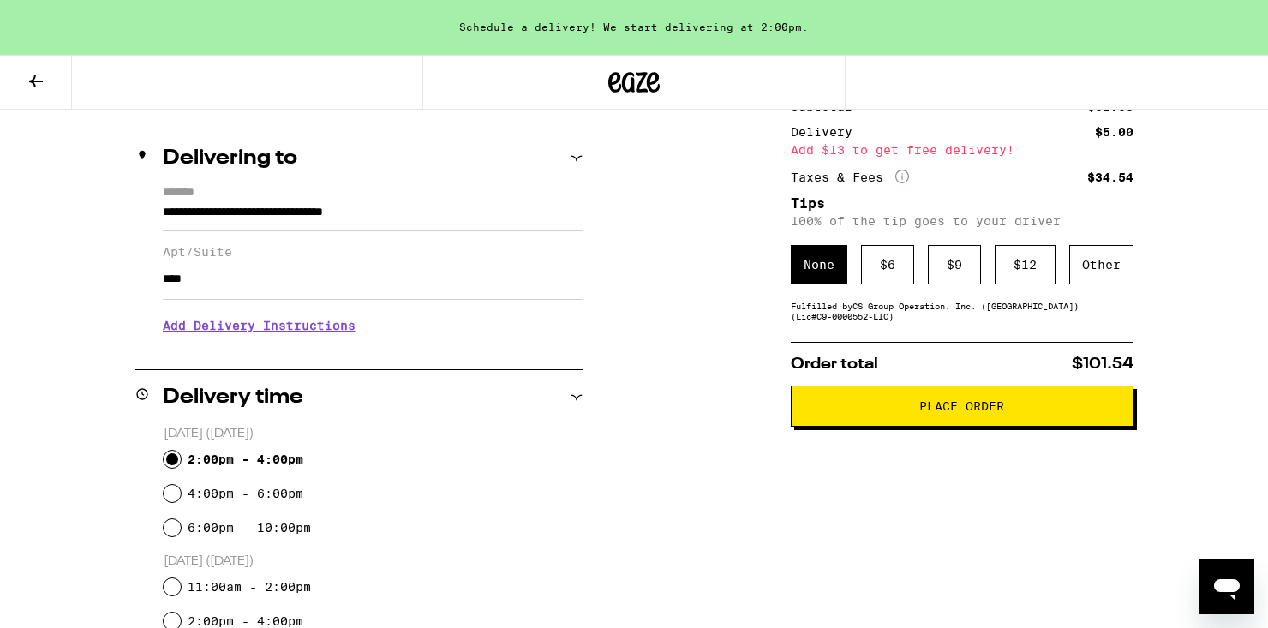
scroll to position [183, 0]
